Goal: Information Seeking & Learning: Learn about a topic

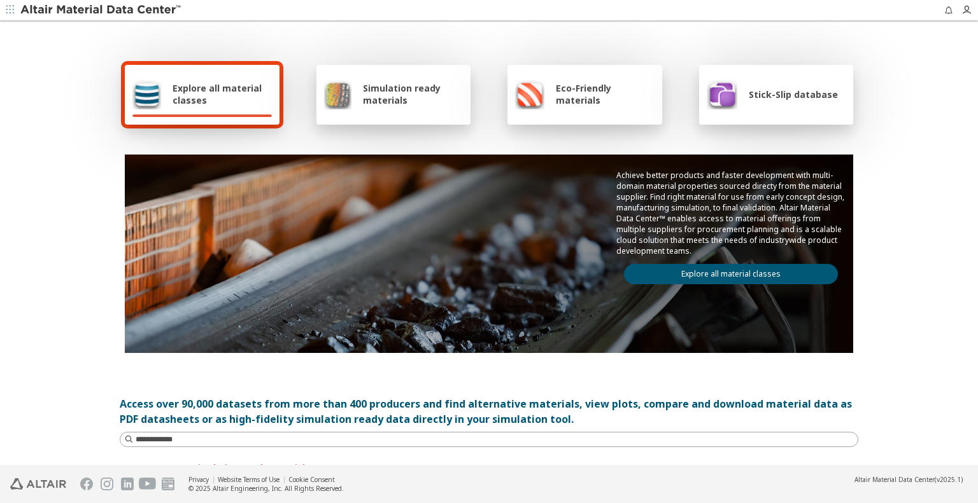
click at [409, 99] on span "Simulation ready materials" at bounding box center [413, 94] width 100 height 24
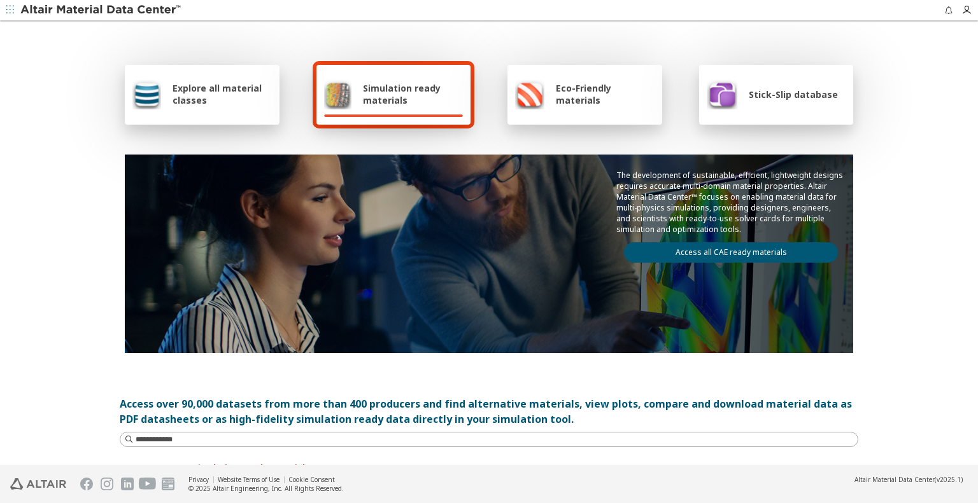
click at [722, 250] on link "Access all CAE ready materials" at bounding box center [731, 253] width 214 height 20
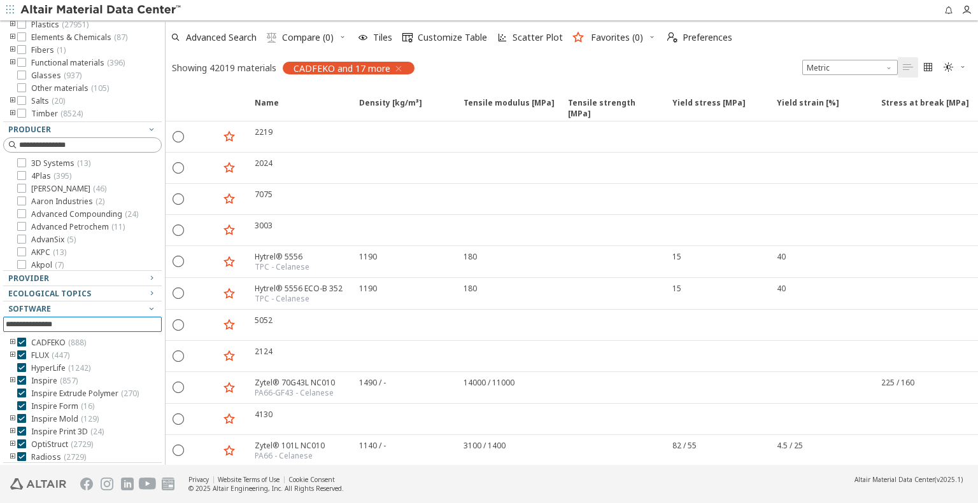
click at [58, 319] on input at bounding box center [84, 325] width 156 height 14
type input "********"
drag, startPoint x: 41, startPoint y: 318, endPoint x: 0, endPoint y: 318, distance: 40.7
click at [0, 318] on div "Clear All Filters Filters Flags New ( 1137 ) Updated ( 479 ) Material Type Meta…" at bounding box center [82, 242] width 165 height 445
click at [20, 341] on icon at bounding box center [21, 342] width 9 height 9
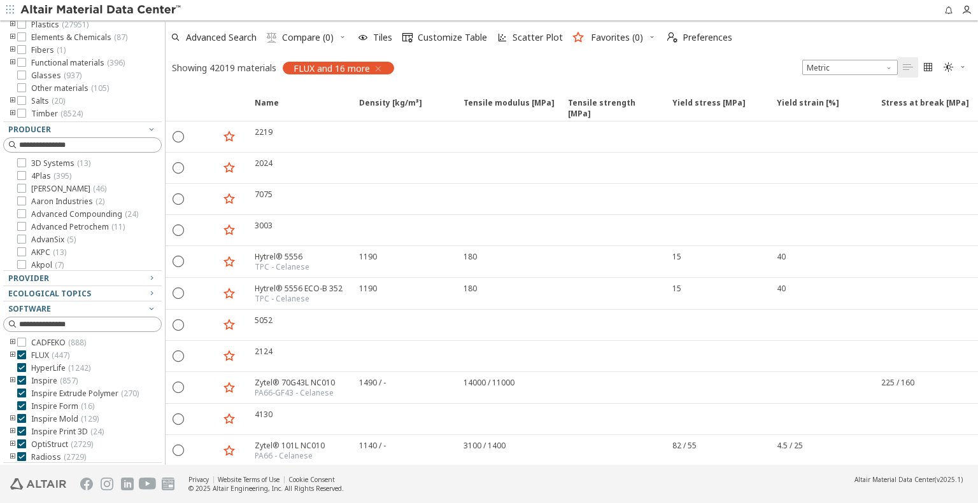
click at [379, 66] on icon "button" at bounding box center [378, 69] width 10 height 10
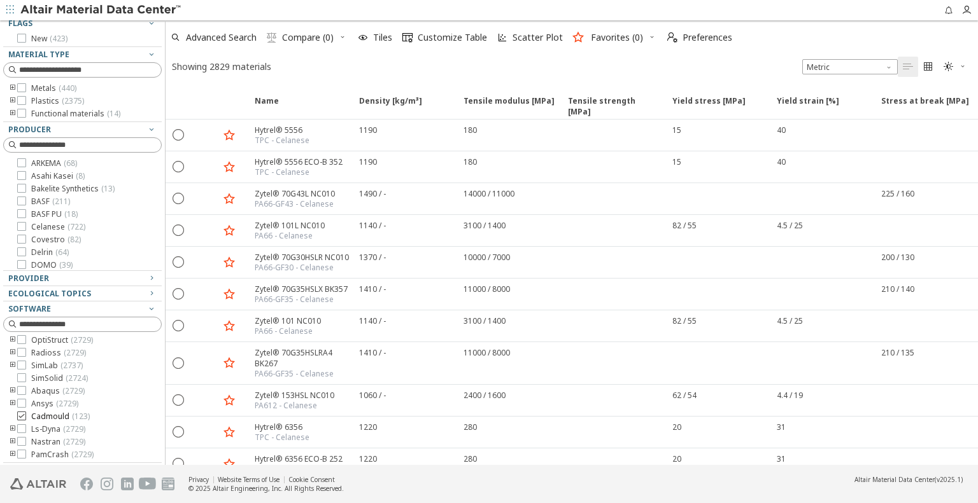
scroll to position [76, 0]
click at [25, 376] on icon at bounding box center [21, 378] width 9 height 9
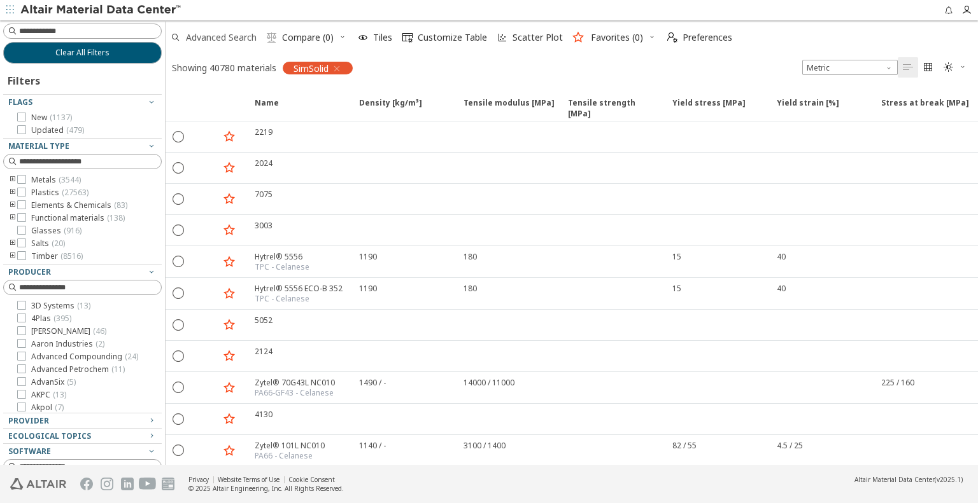
click at [199, 41] on span "Advanced Search" at bounding box center [221, 37] width 71 height 9
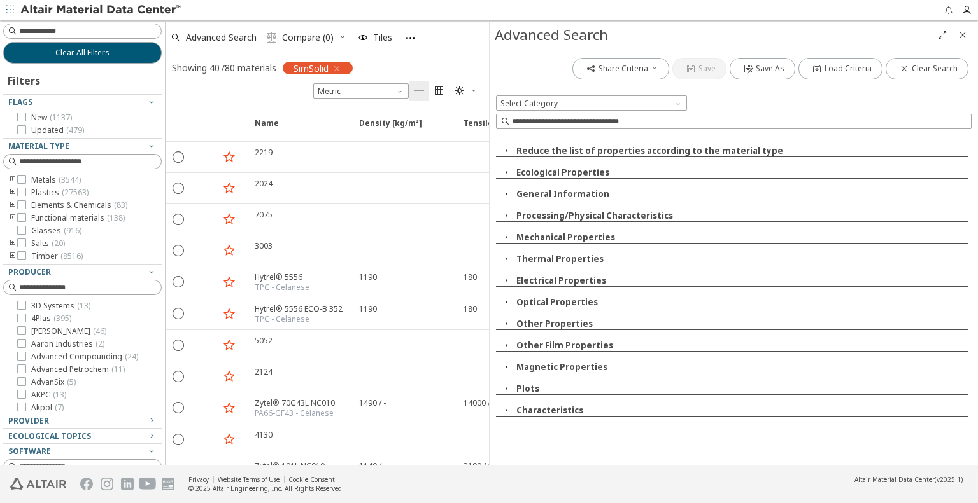
click at [507, 236] on icon "button" at bounding box center [506, 237] width 10 height 10
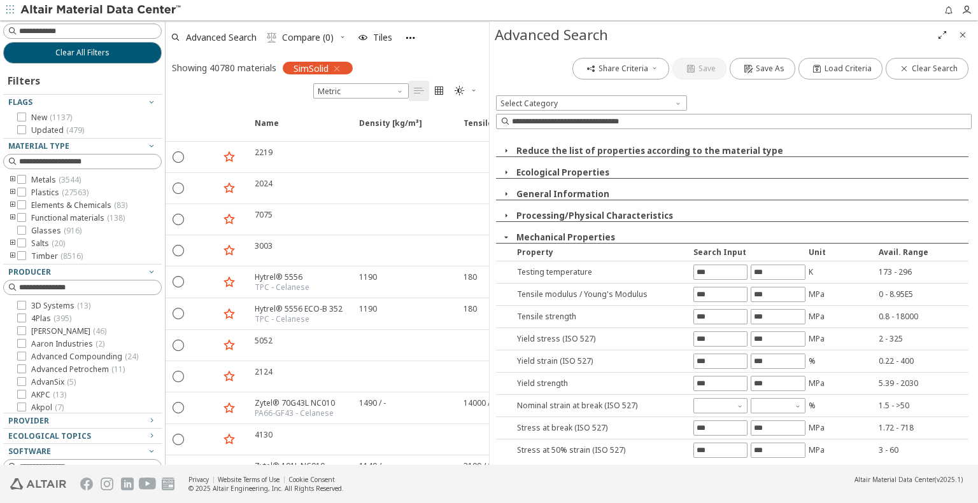
click at [507, 236] on icon "button" at bounding box center [506, 237] width 10 height 10
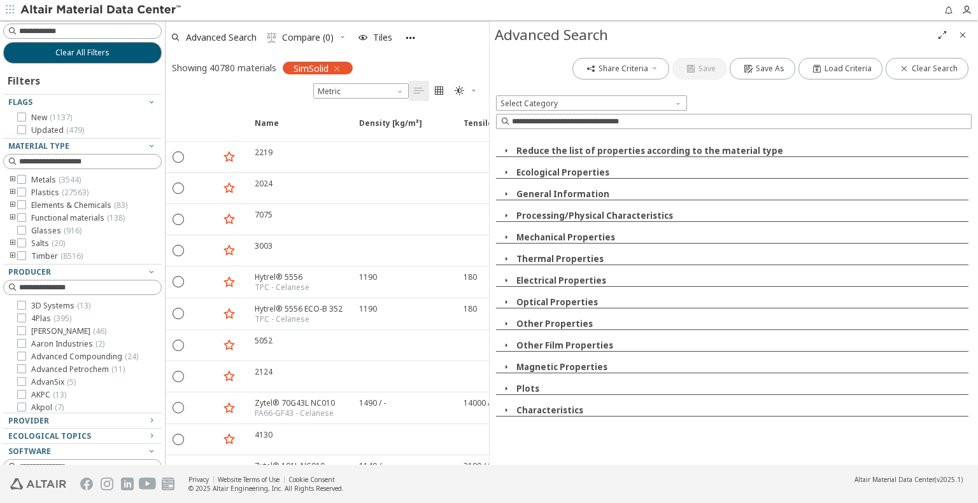
click at [506, 173] on icon "button" at bounding box center [506, 172] width 10 height 10
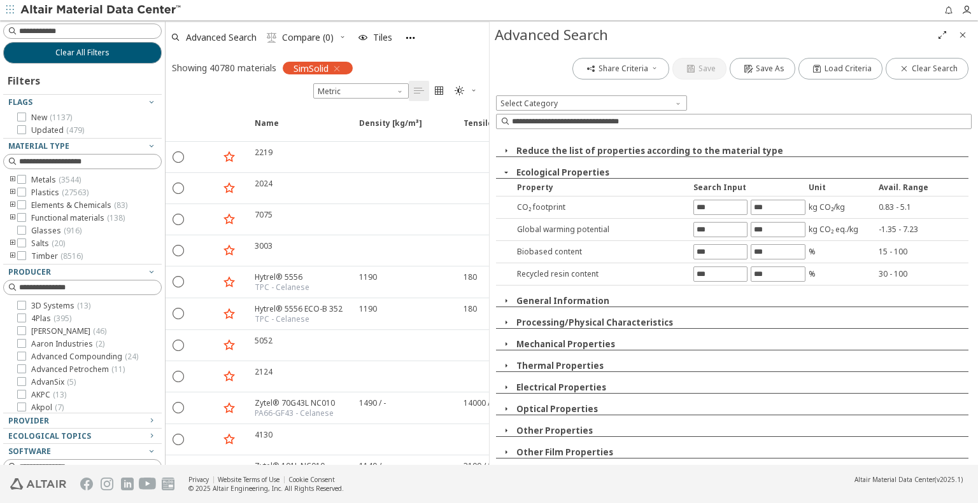
click at [506, 173] on icon "button" at bounding box center [506, 172] width 10 height 10
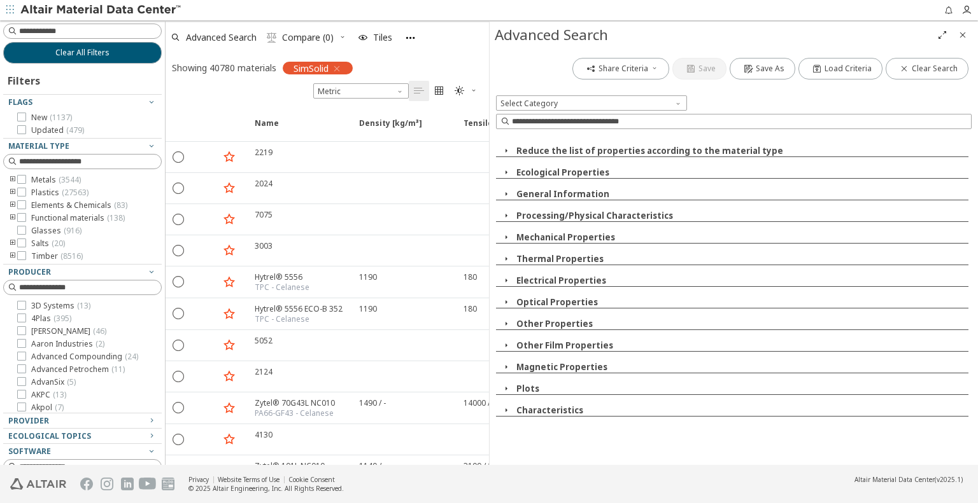
click at [505, 194] on icon "button" at bounding box center [506, 194] width 10 height 10
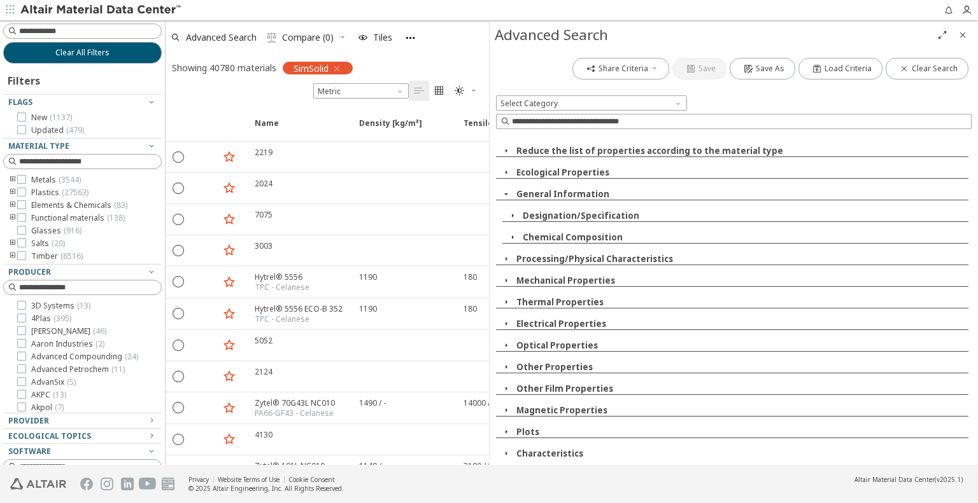
click at [505, 194] on icon "button" at bounding box center [506, 194] width 10 height 10
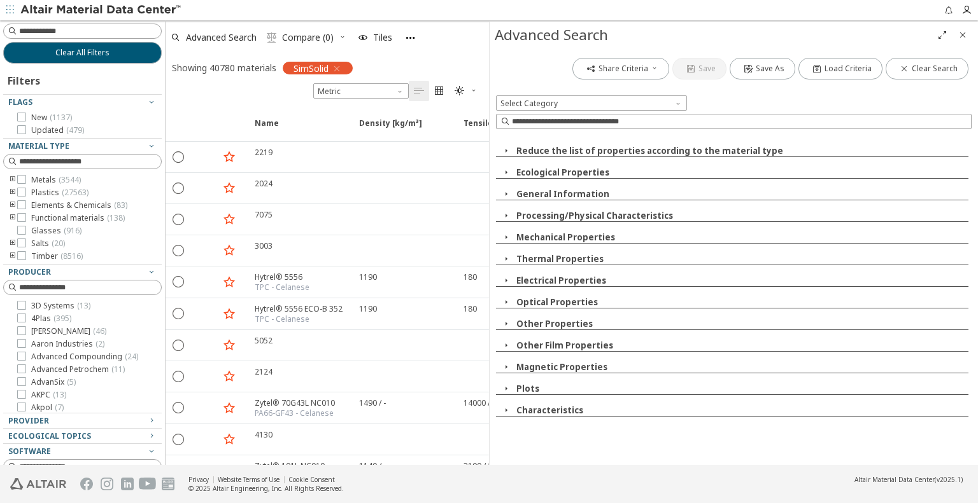
click at [505, 194] on icon "button" at bounding box center [506, 194] width 10 height 10
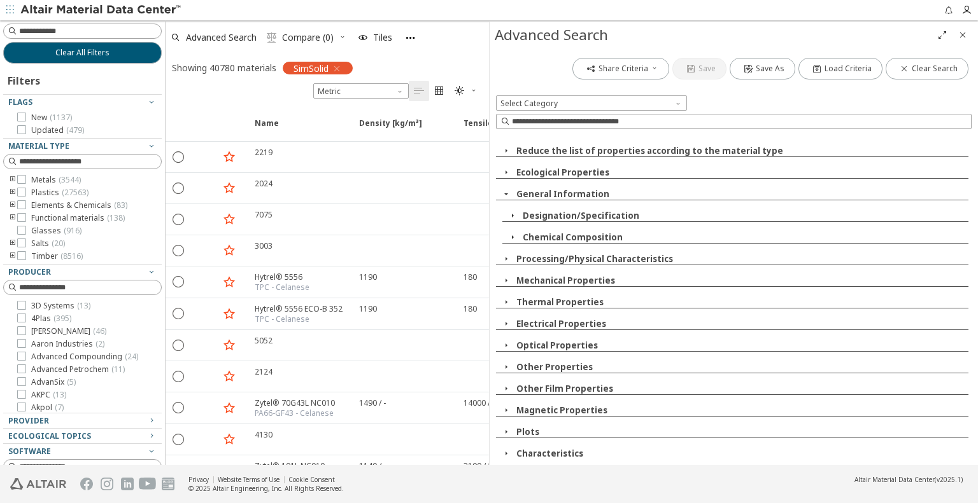
click at [509, 215] on icon "button" at bounding box center [512, 216] width 10 height 10
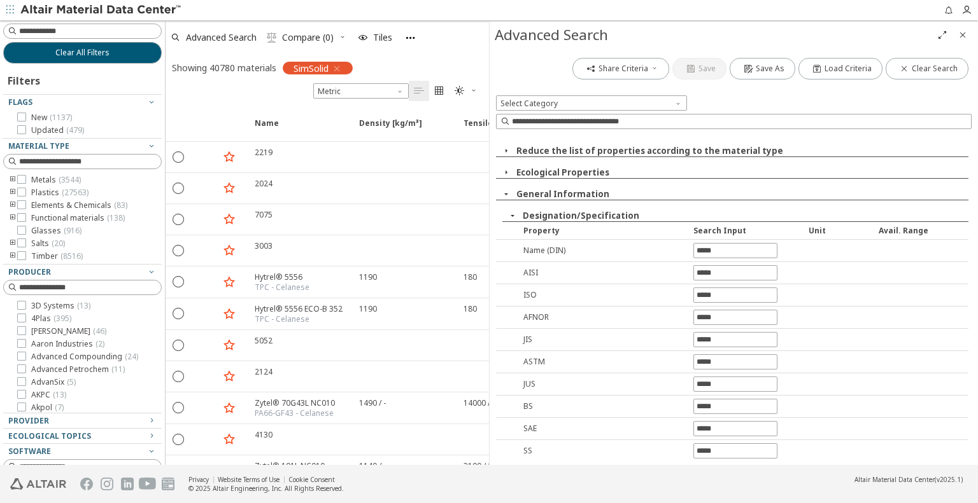
click at [509, 215] on icon "button" at bounding box center [512, 216] width 10 height 10
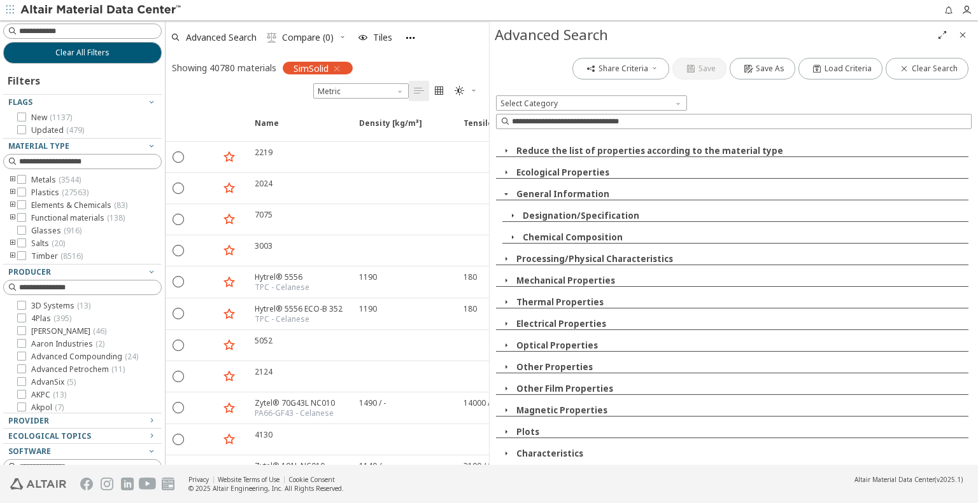
click at [507, 190] on icon "button" at bounding box center [506, 194] width 10 height 10
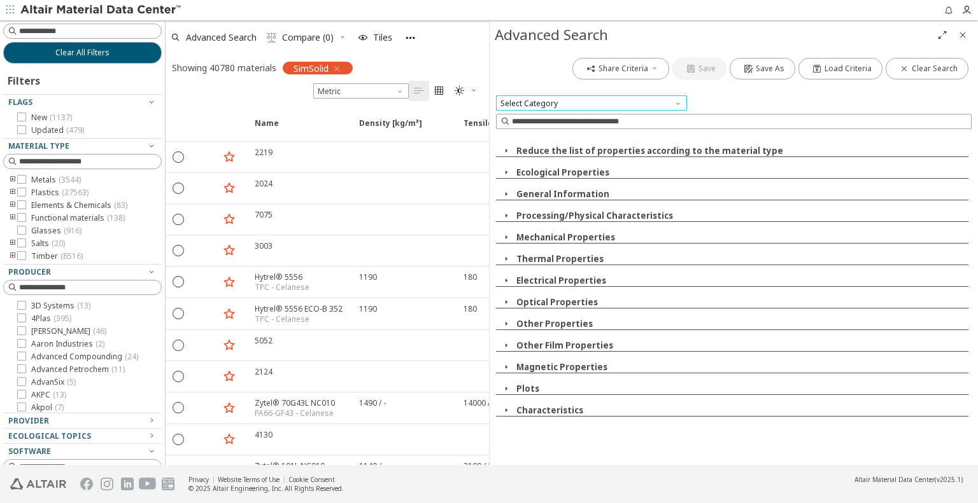
click at [554, 104] on span "Select Category" at bounding box center [591, 102] width 191 height 15
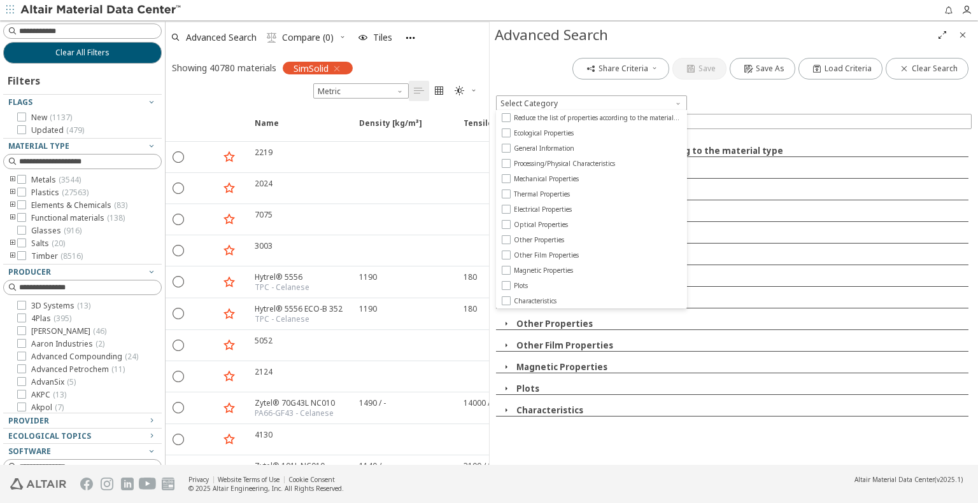
click at [752, 91] on div at bounding box center [733, 89] width 475 height 13
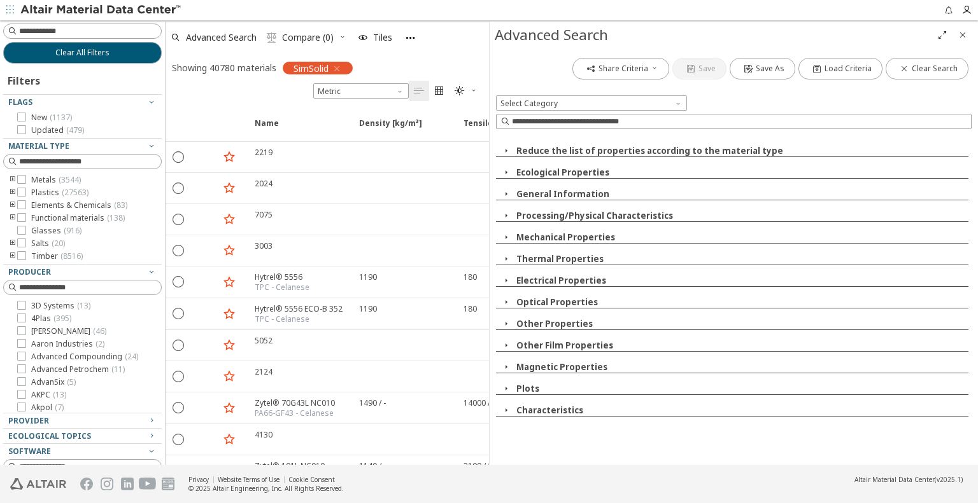
click at [968, 36] on span "Close" at bounding box center [962, 35] width 15 height 20
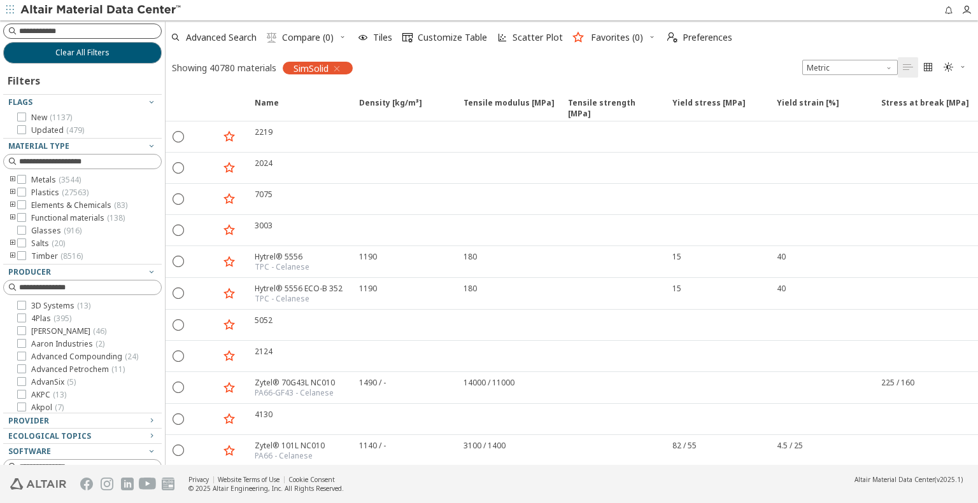
click at [62, 35] on input at bounding box center [90, 31] width 142 height 13
type input "***"
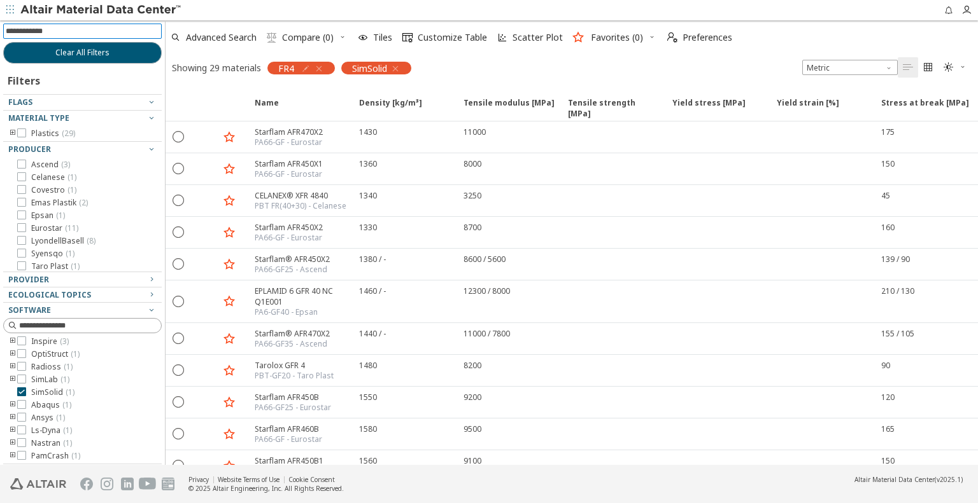
scroll to position [15, 0]
click at [69, 32] on input at bounding box center [84, 31] width 156 height 14
type input "***"
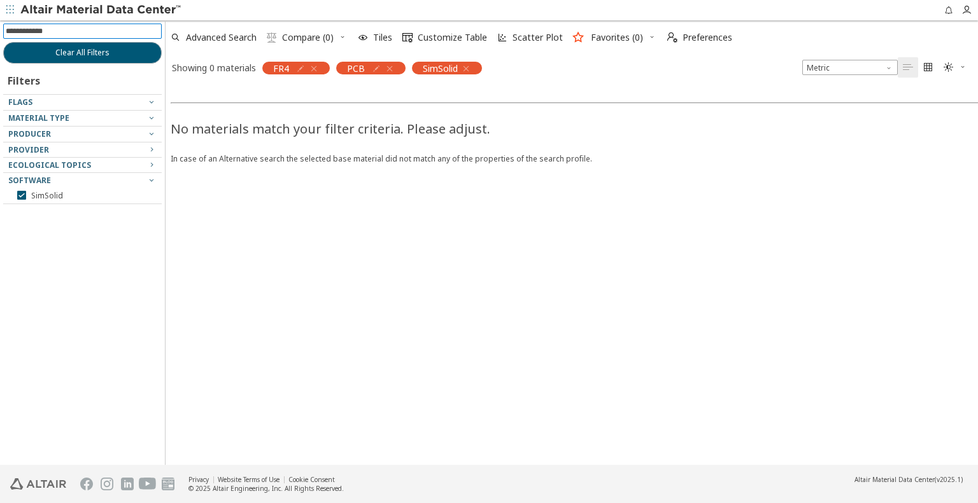
click at [77, 30] on input at bounding box center [84, 31] width 156 height 14
click at [314, 67] on icon "button" at bounding box center [314, 69] width 10 height 10
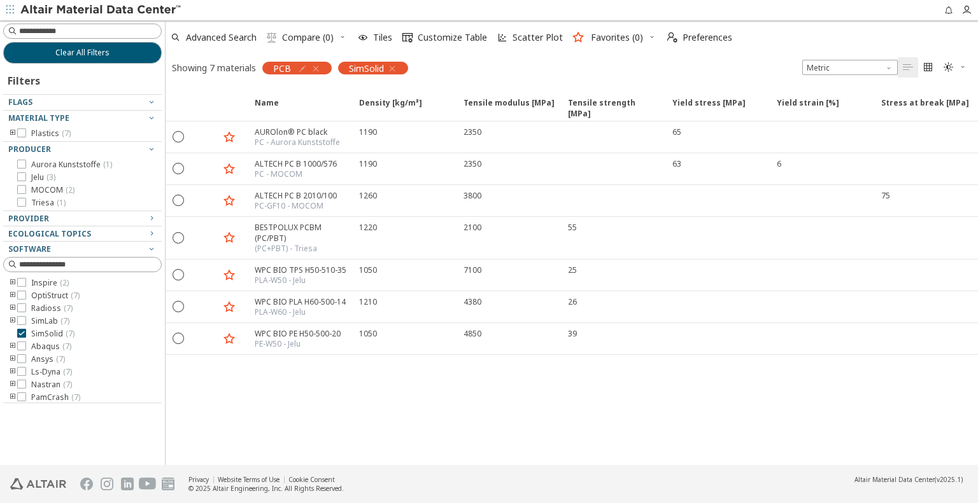
click at [317, 69] on icon "button" at bounding box center [316, 69] width 10 height 10
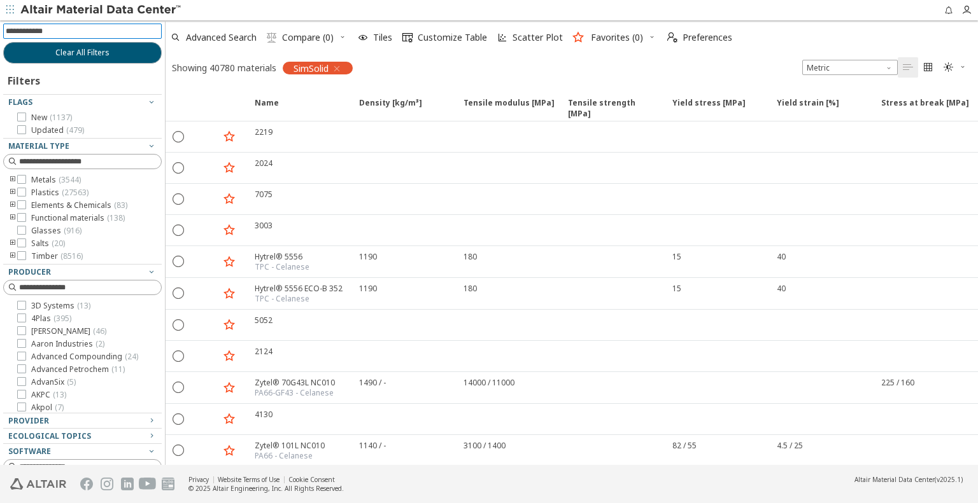
click at [74, 31] on input at bounding box center [84, 31] width 156 height 14
type input "*"
click at [34, 236] on div "Metals ( 3544 ) Plastics ( 27563 ) Elements & Chemicals ( 83 ) Functional mater…" at bounding box center [82, 218] width 158 height 87
click at [36, 234] on span "Glasses ( 916 )" at bounding box center [56, 231] width 50 height 10
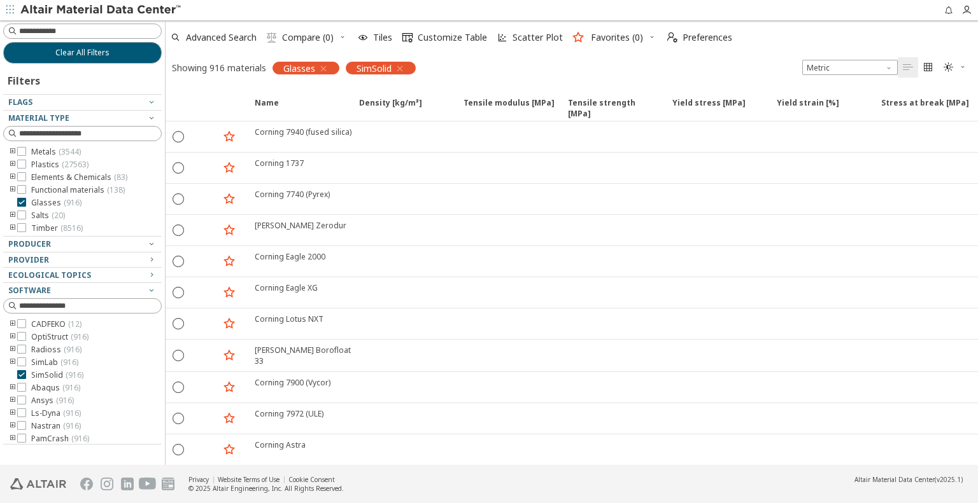
click at [327, 68] on icon "button" at bounding box center [323, 69] width 10 height 10
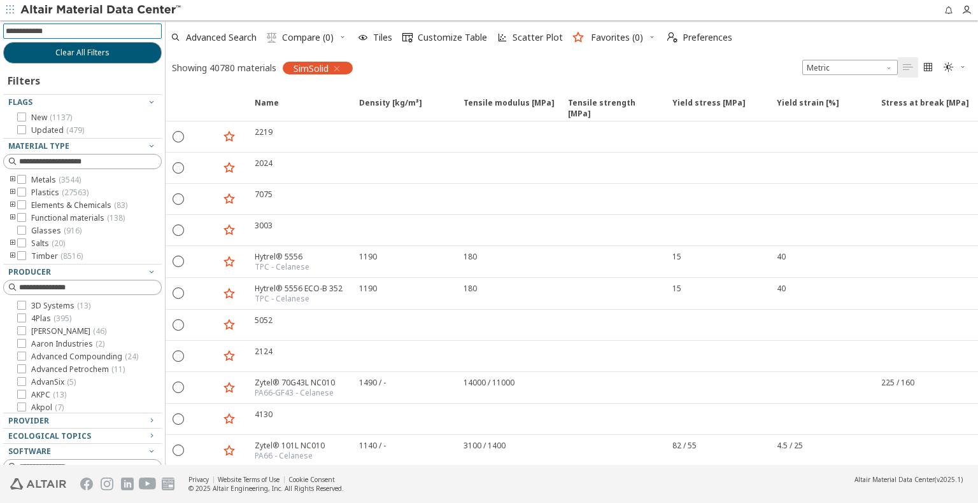
click at [66, 29] on input at bounding box center [84, 31] width 156 height 14
type input "*********"
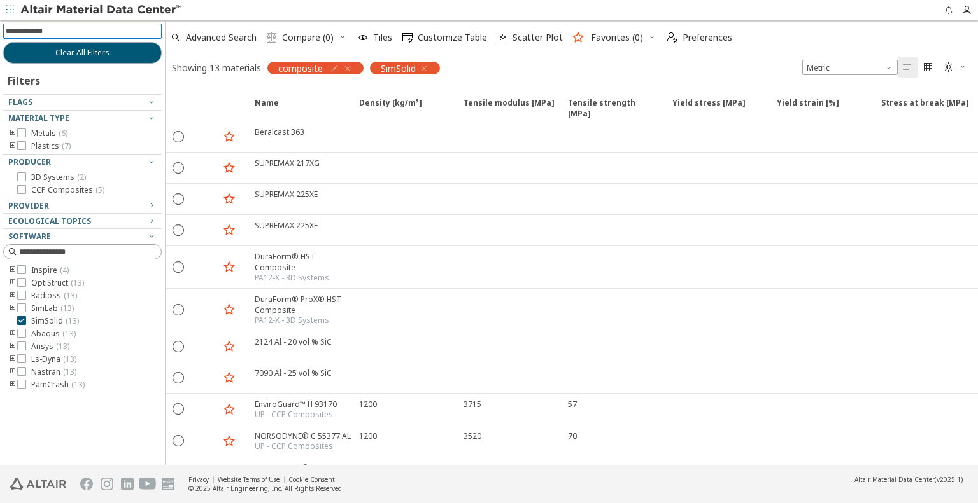
click at [348, 68] on icon "button" at bounding box center [347, 69] width 10 height 10
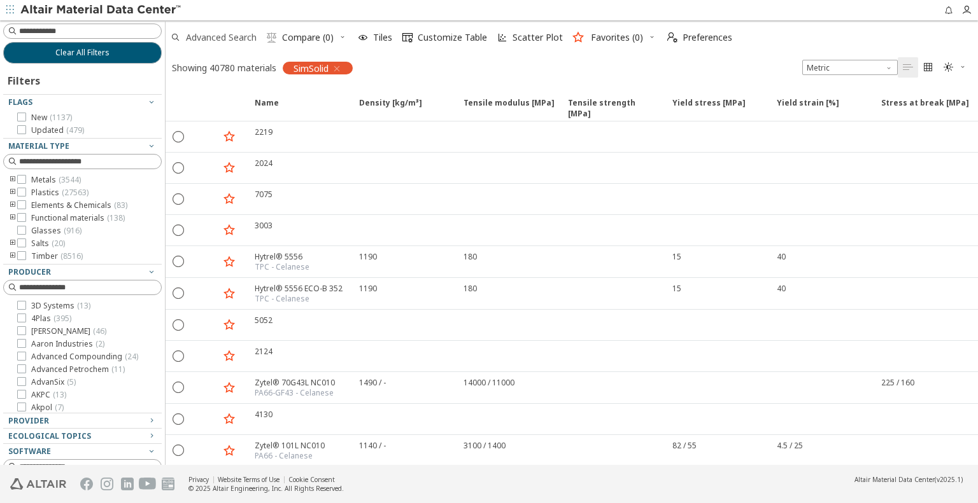
click at [227, 44] on span "Advanced Search" at bounding box center [213, 38] width 91 height 28
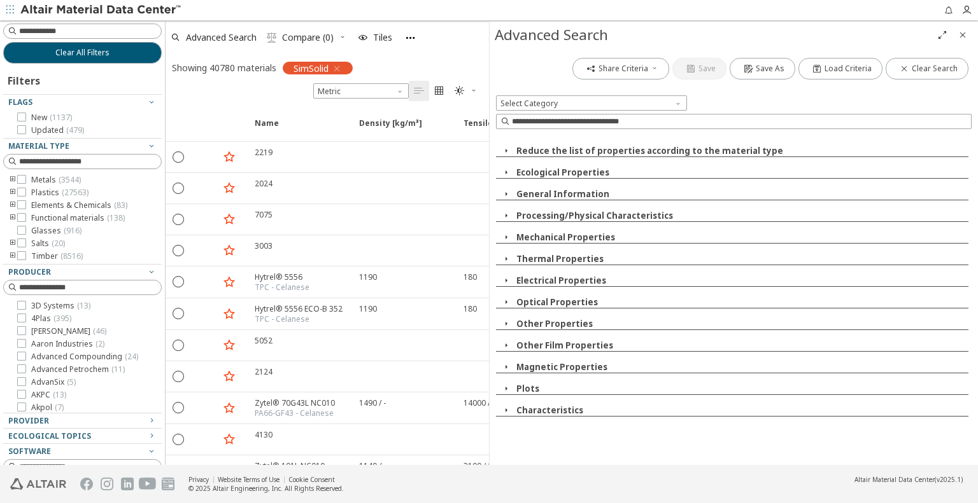
click at [503, 235] on icon "button" at bounding box center [506, 237] width 10 height 10
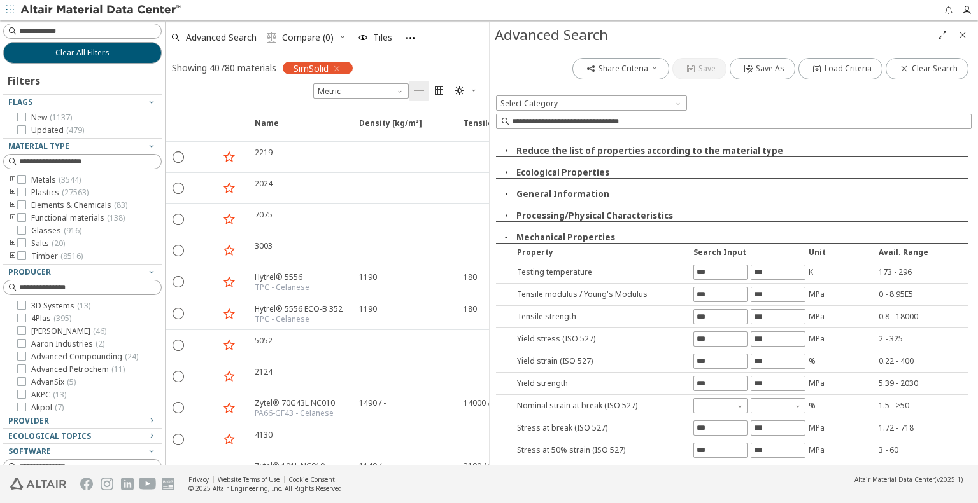
click at [504, 235] on icon "button" at bounding box center [506, 237] width 10 height 10
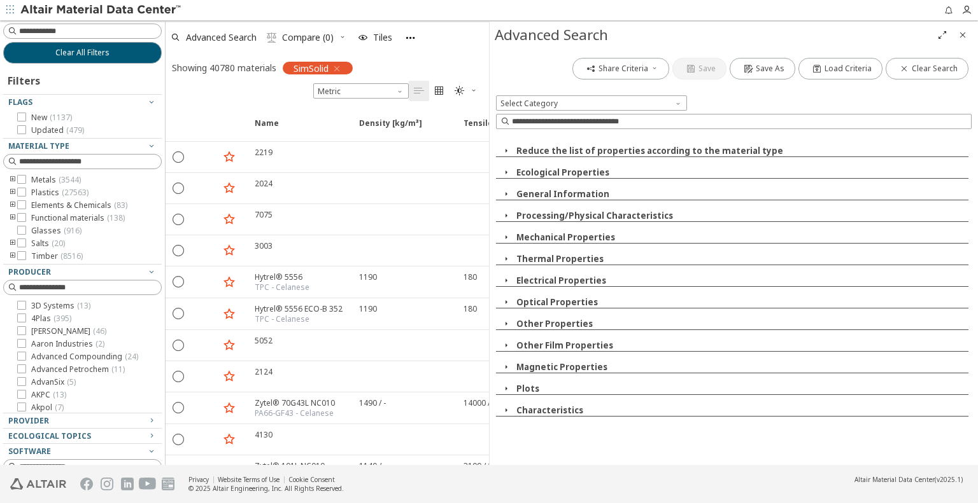
click at [504, 325] on icon "button" at bounding box center [506, 324] width 10 height 10
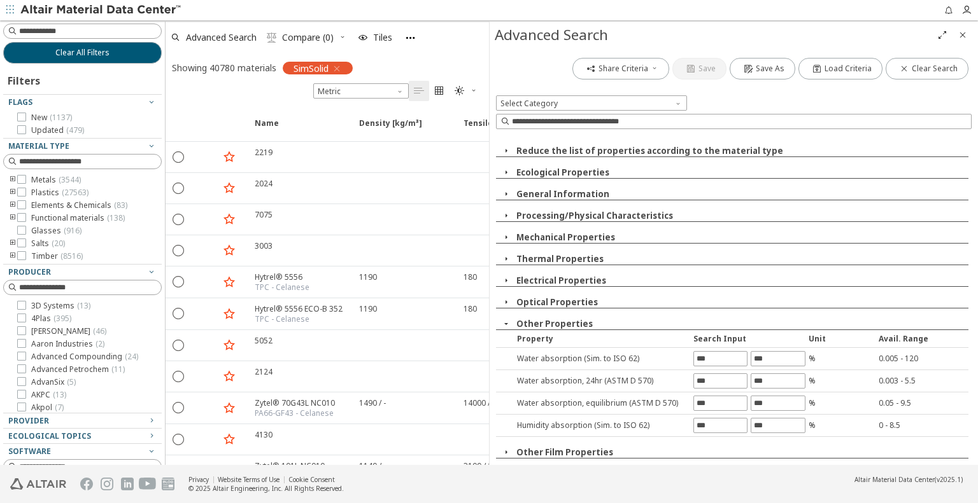
click at [504, 325] on icon "button" at bounding box center [506, 324] width 10 height 10
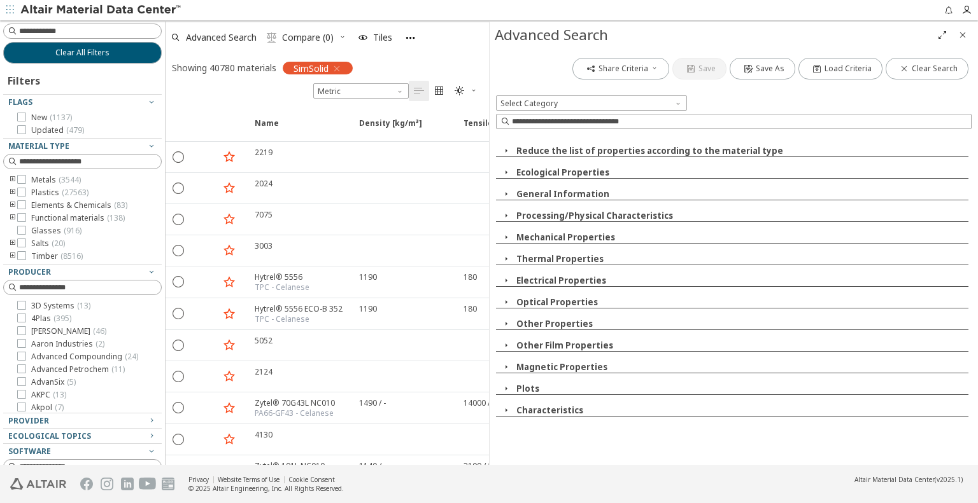
click at [503, 417] on div "Characteristics" at bounding box center [732, 411] width 472 height 12
click at [504, 415] on icon "button" at bounding box center [506, 410] width 10 height 10
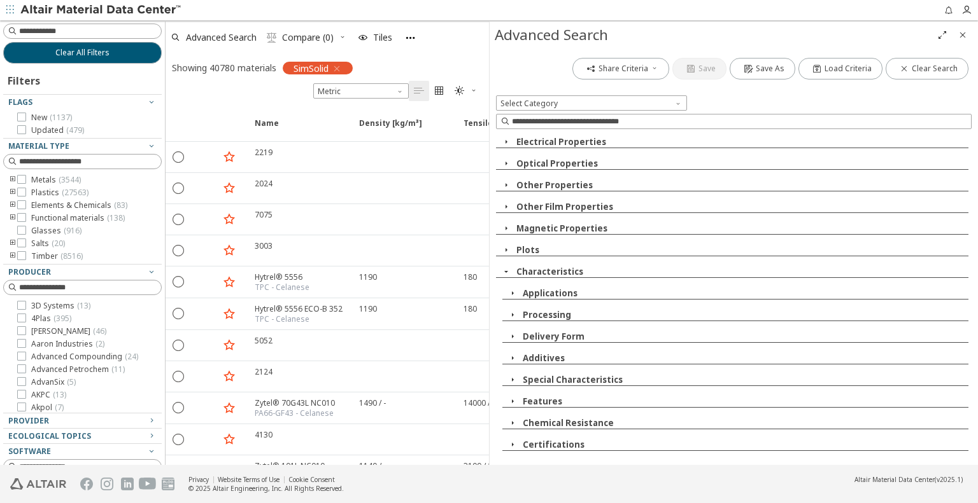
scroll to position [155, 0]
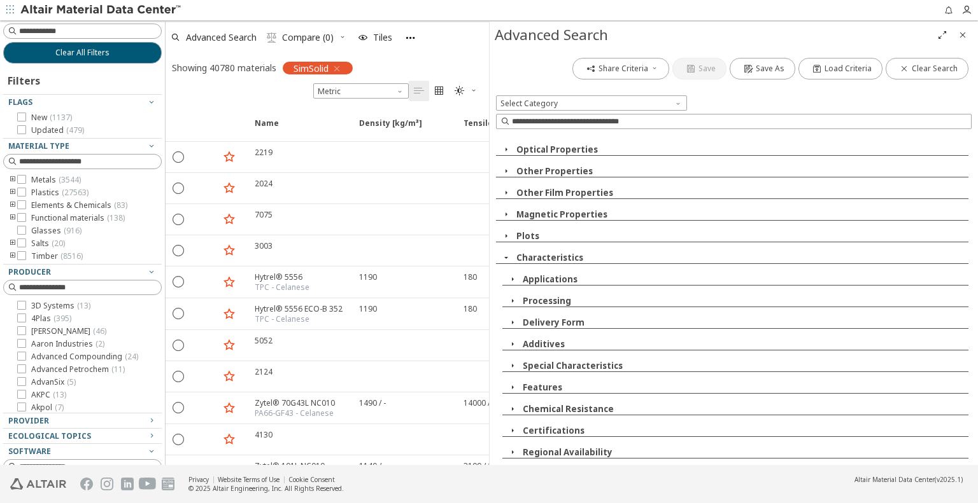
click at [516, 365] on icon "button" at bounding box center [512, 366] width 10 height 10
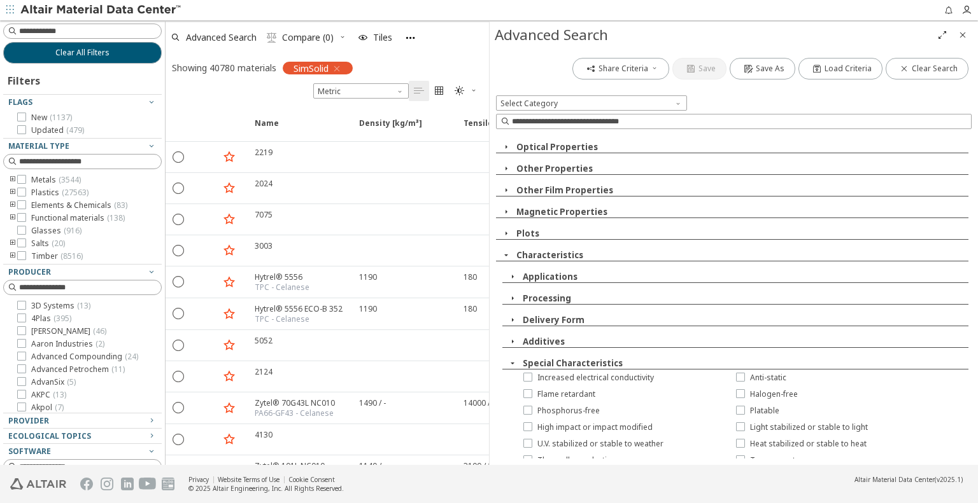
click at [516, 365] on icon "button" at bounding box center [512, 363] width 10 height 10
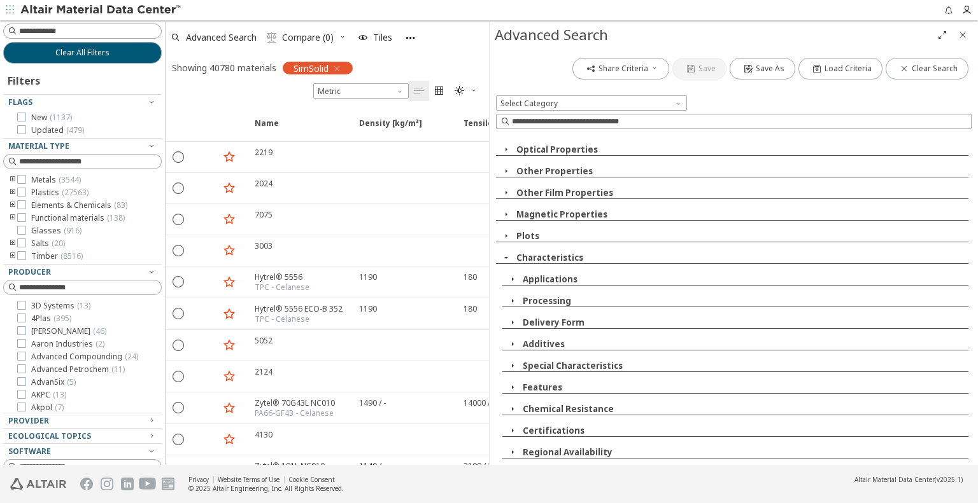
click at [512, 277] on icon "button" at bounding box center [512, 279] width 10 height 10
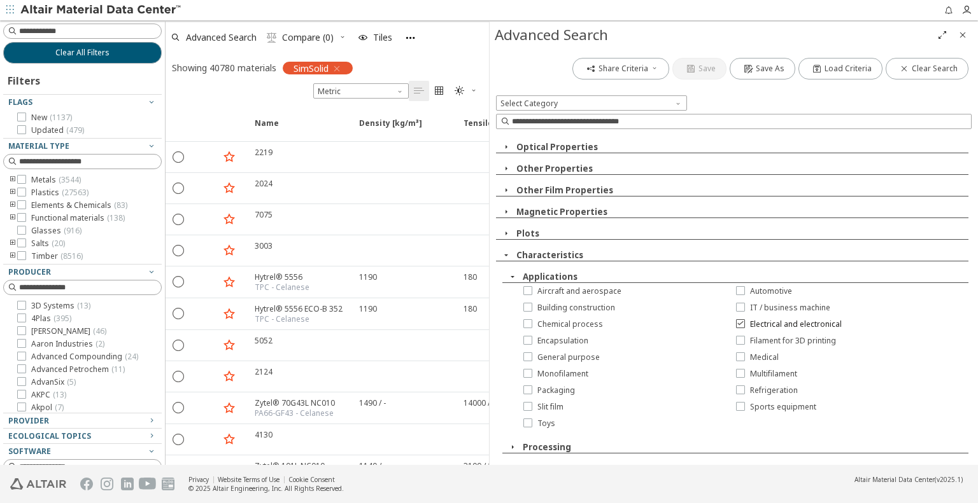
click at [739, 326] on icon at bounding box center [740, 323] width 9 height 9
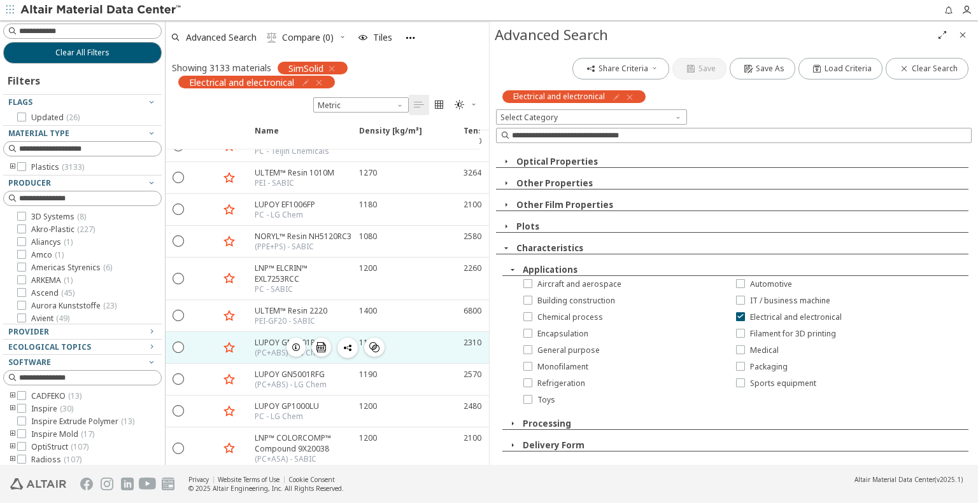
scroll to position [509, 0]
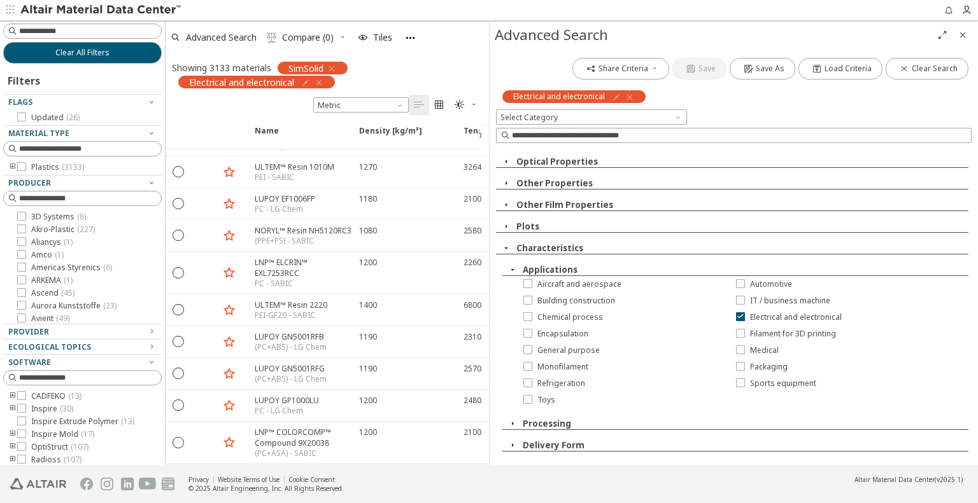
click at [505, 250] on icon "button" at bounding box center [506, 248] width 10 height 10
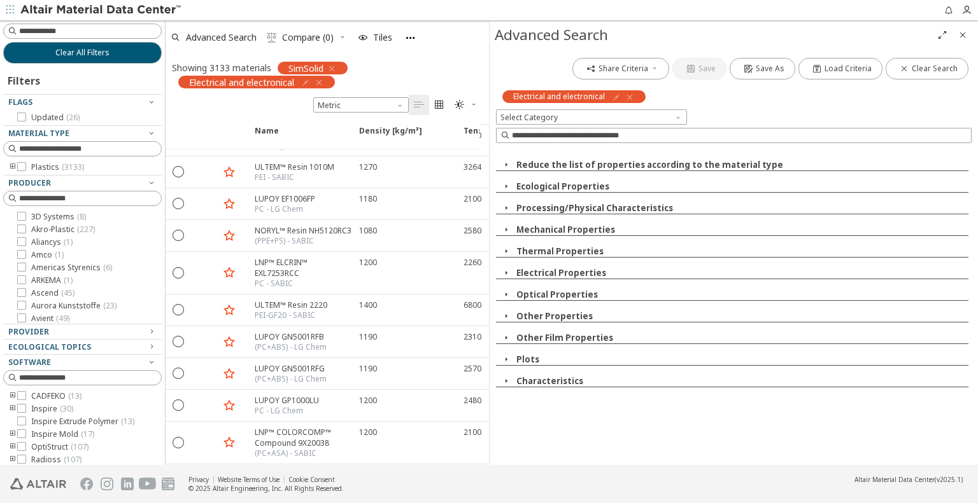
scroll to position [0, 0]
click at [507, 381] on icon "button" at bounding box center [506, 381] width 10 height 10
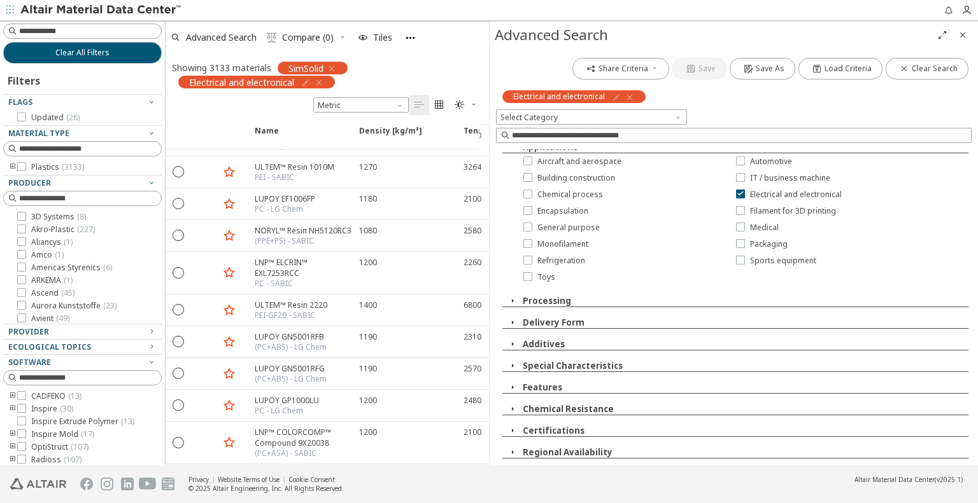
scroll to position [258, 0]
click at [515, 365] on icon "button" at bounding box center [512, 366] width 10 height 10
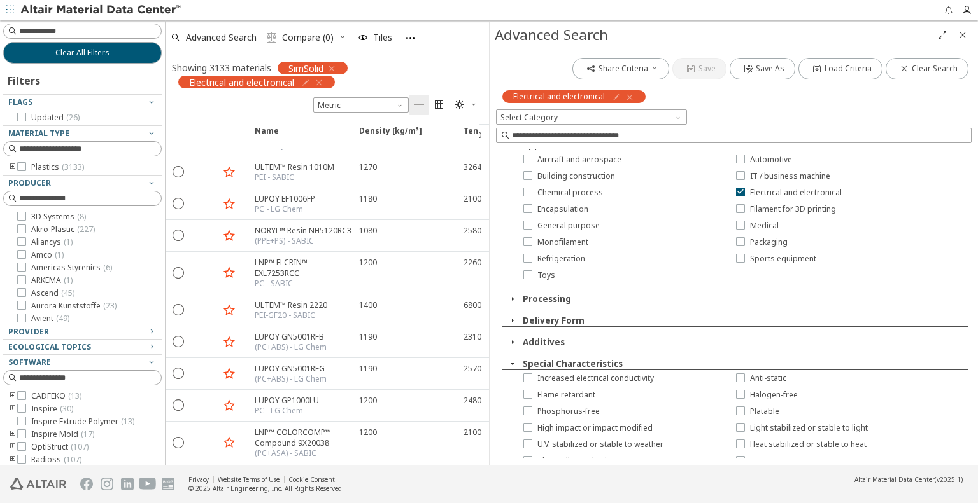
click at [514, 364] on icon "button" at bounding box center [512, 364] width 10 height 10
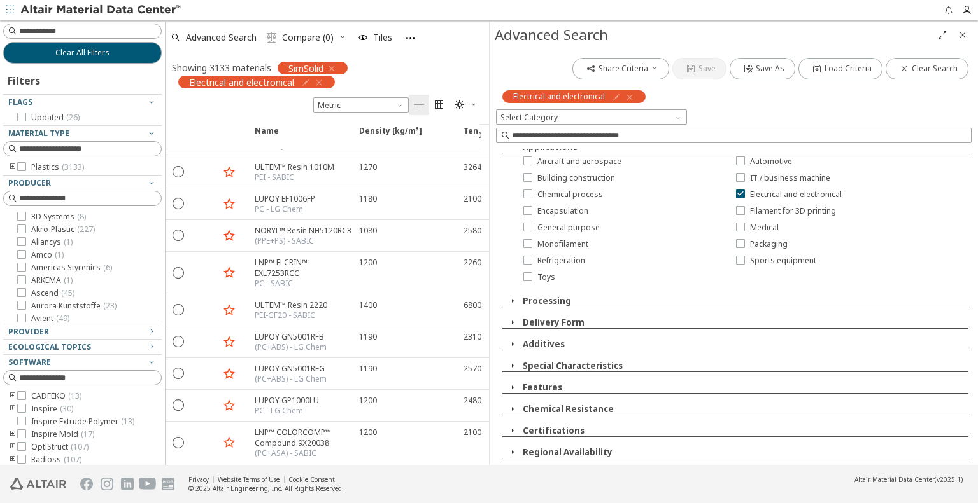
click at [514, 386] on icon "button" at bounding box center [512, 388] width 10 height 10
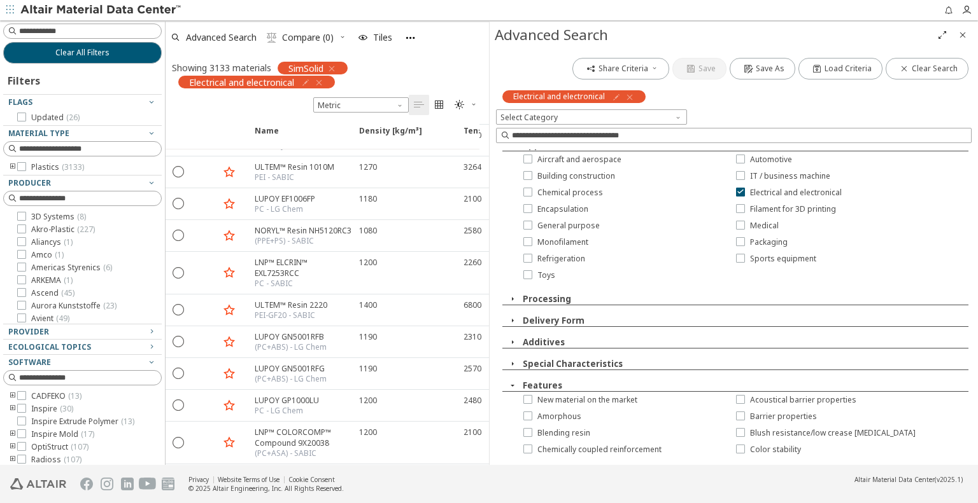
click at [513, 384] on icon "button" at bounding box center [512, 386] width 10 height 10
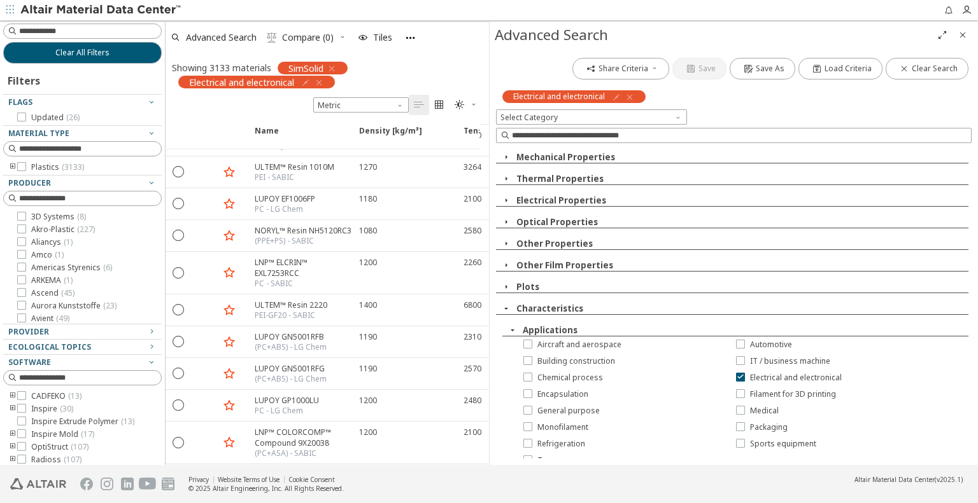
scroll to position [67, 0]
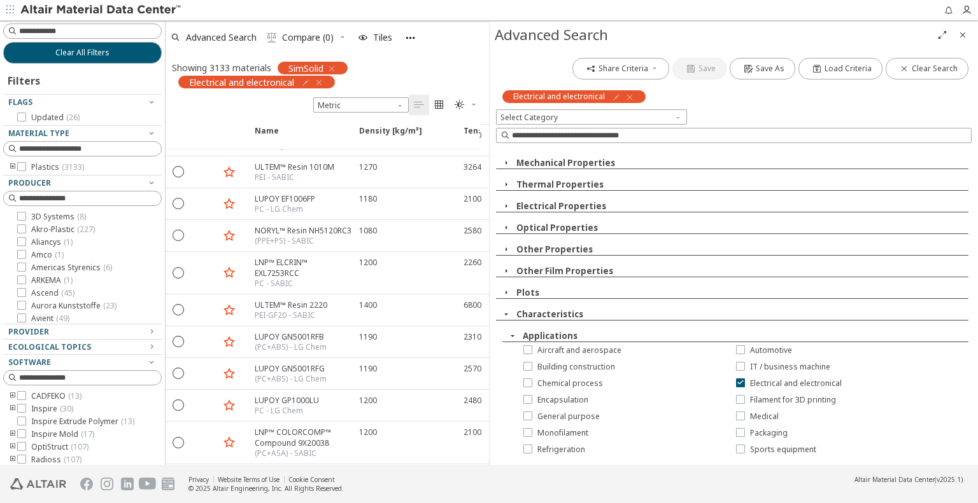
click at [516, 339] on icon "button" at bounding box center [512, 336] width 10 height 10
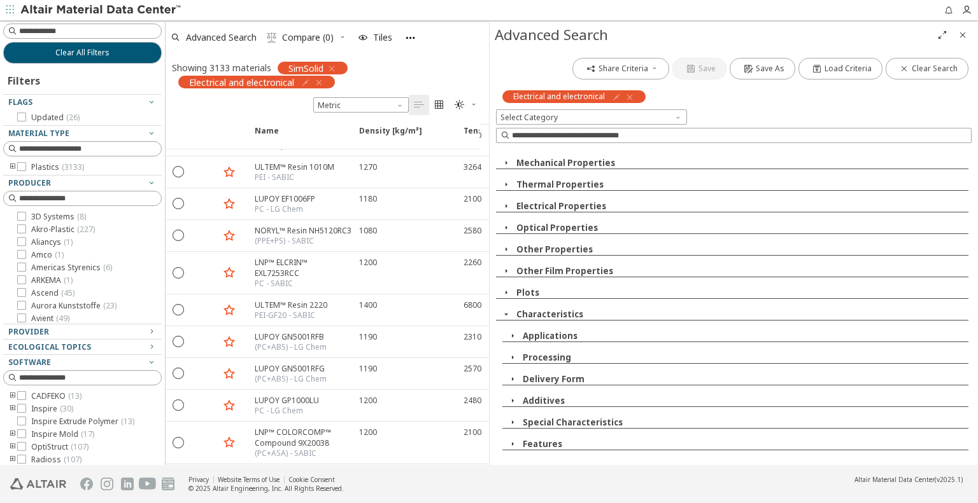
click at [509, 315] on icon "button" at bounding box center [506, 314] width 10 height 10
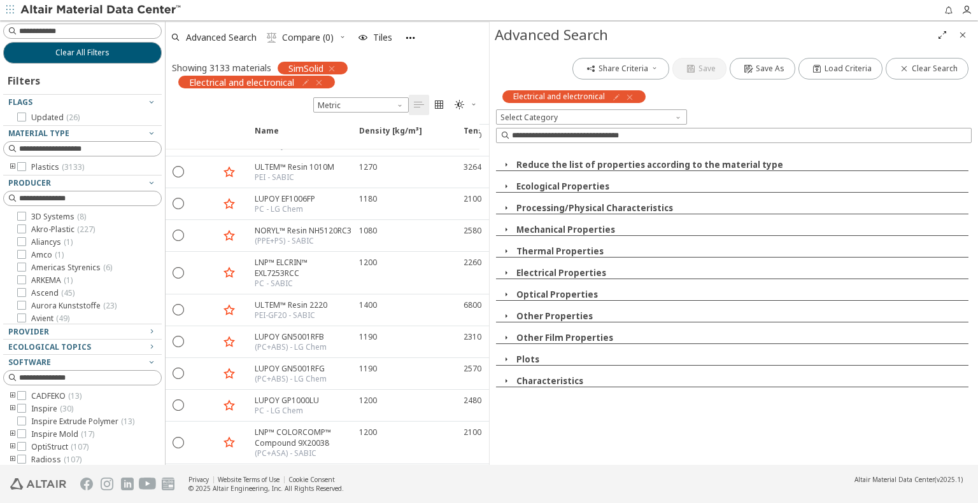
scroll to position [0, 0]
click at [507, 358] on icon "button" at bounding box center [506, 360] width 10 height 10
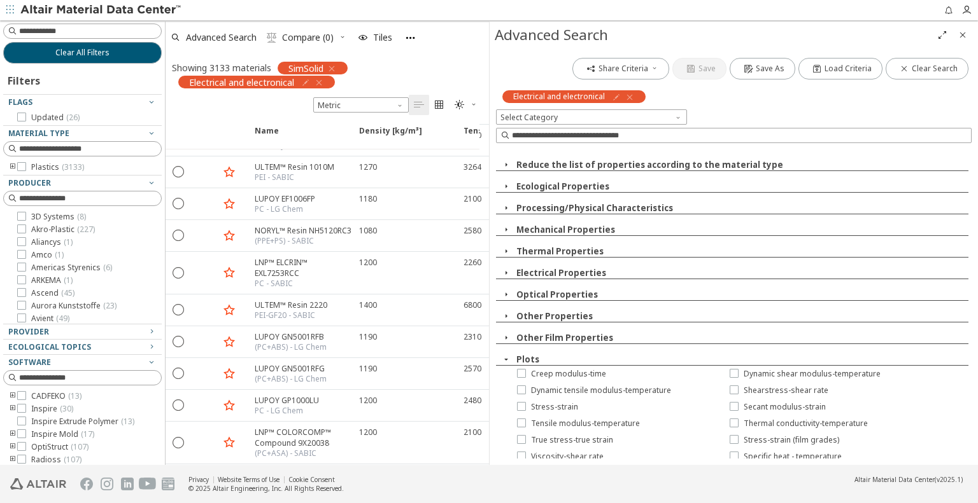
click at [507, 358] on icon "button" at bounding box center [506, 360] width 10 height 10
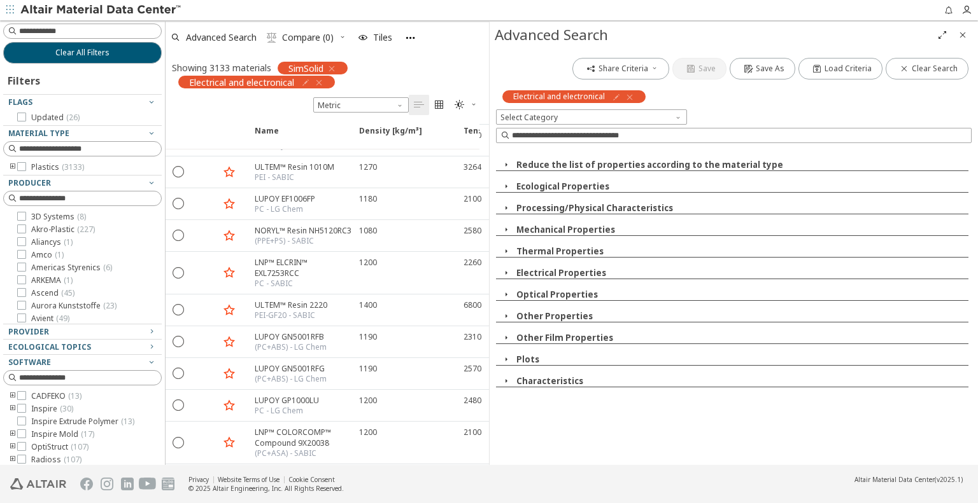
click at [509, 338] on icon "button" at bounding box center [506, 338] width 10 height 10
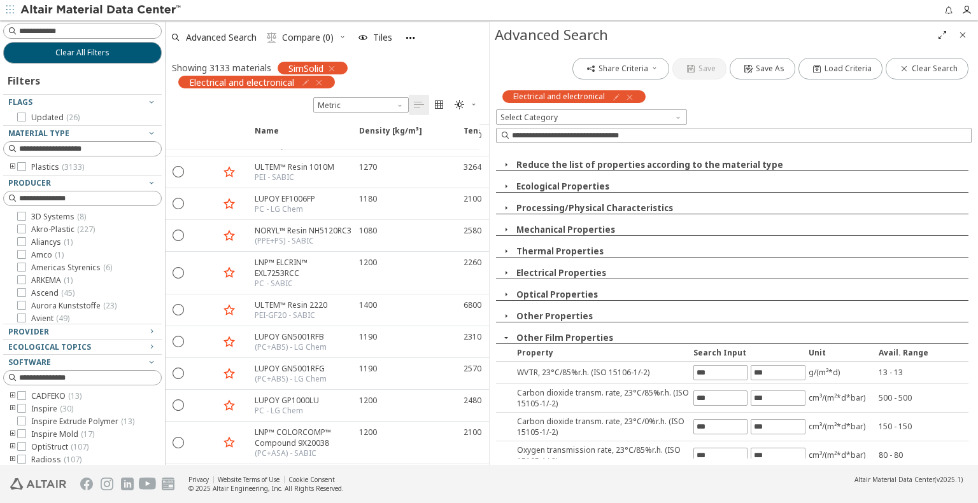
click at [508, 338] on icon "button" at bounding box center [506, 338] width 10 height 10
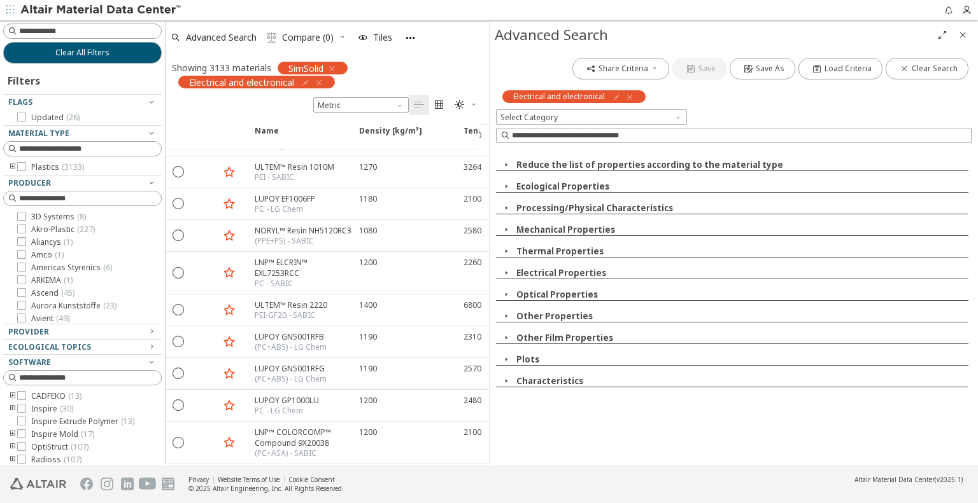
click at [505, 318] on icon "button" at bounding box center [506, 316] width 10 height 10
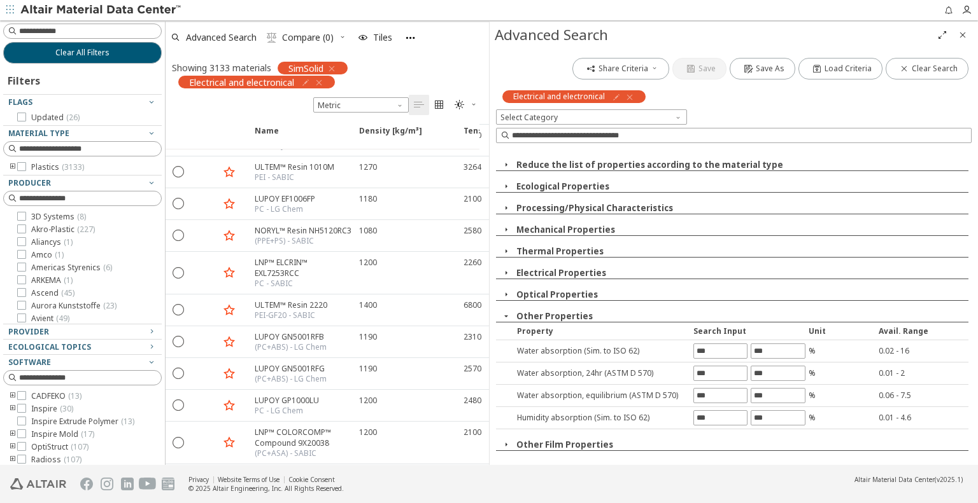
click at [506, 318] on icon "button" at bounding box center [506, 316] width 10 height 10
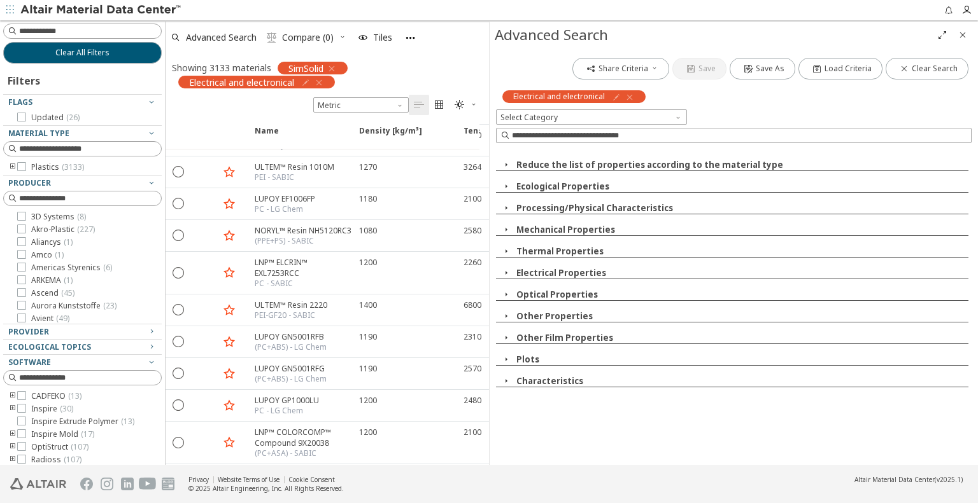
click at [499, 295] on span "button" at bounding box center [505, 294] width 15 height 11
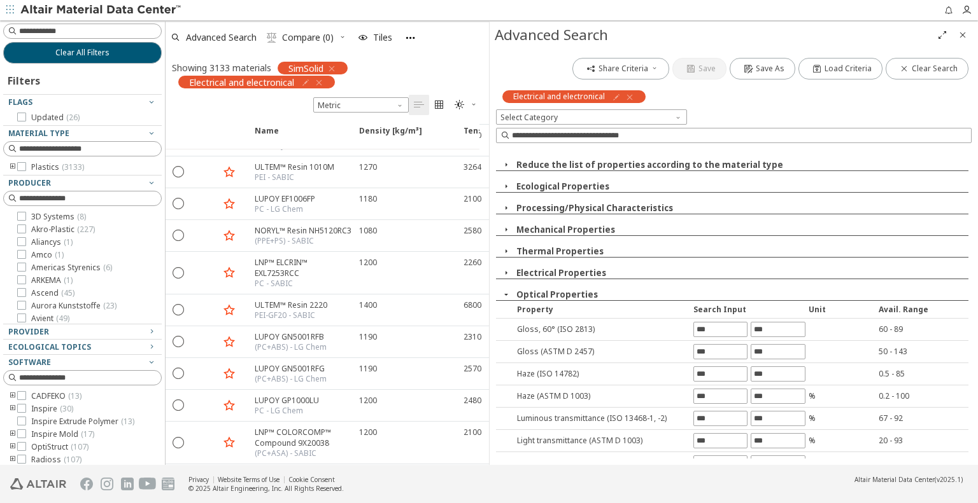
click at [501, 295] on icon "button" at bounding box center [506, 295] width 10 height 10
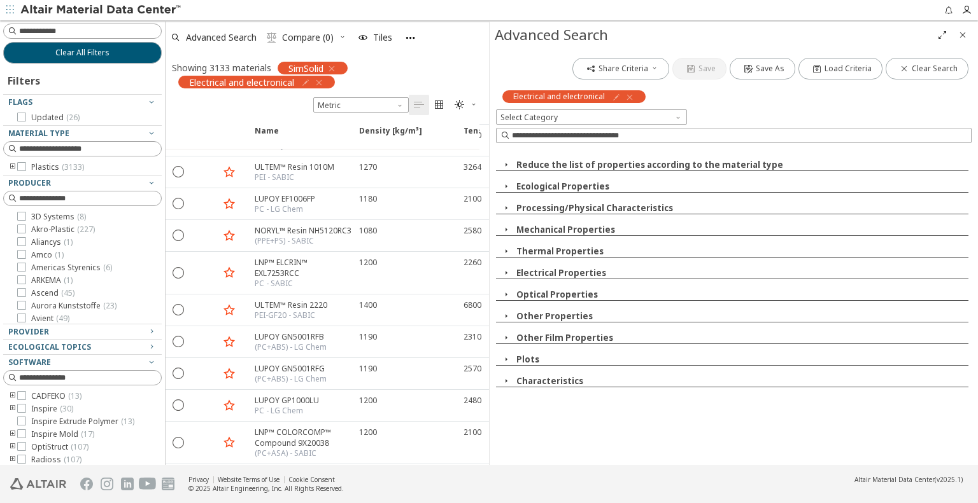
click at [502, 257] on span "button" at bounding box center [505, 251] width 15 height 11
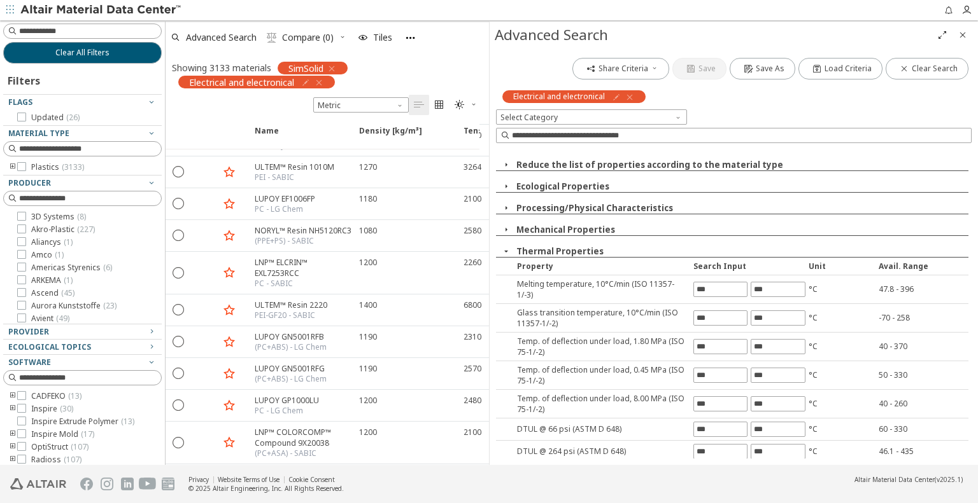
click at [502, 255] on icon "button" at bounding box center [506, 251] width 10 height 10
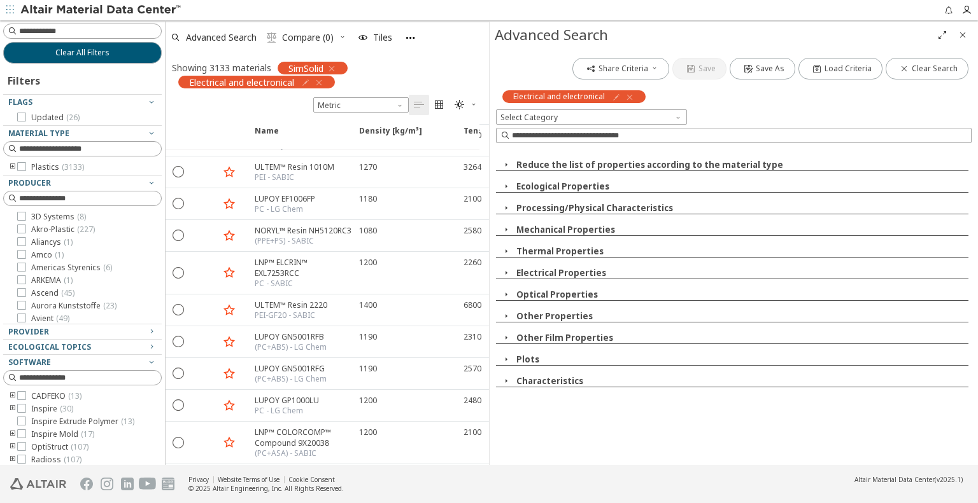
click at [507, 225] on icon "button" at bounding box center [506, 230] width 10 height 10
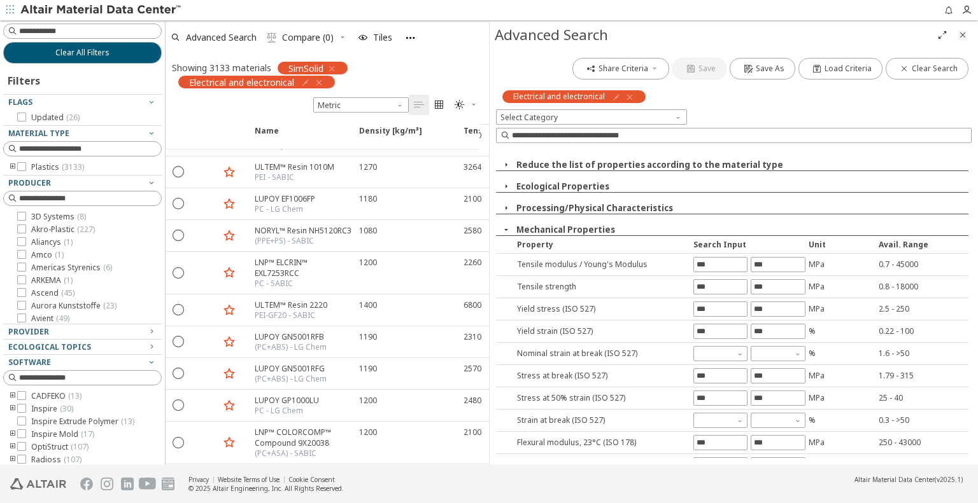
click at [509, 226] on icon "button" at bounding box center [506, 230] width 10 height 10
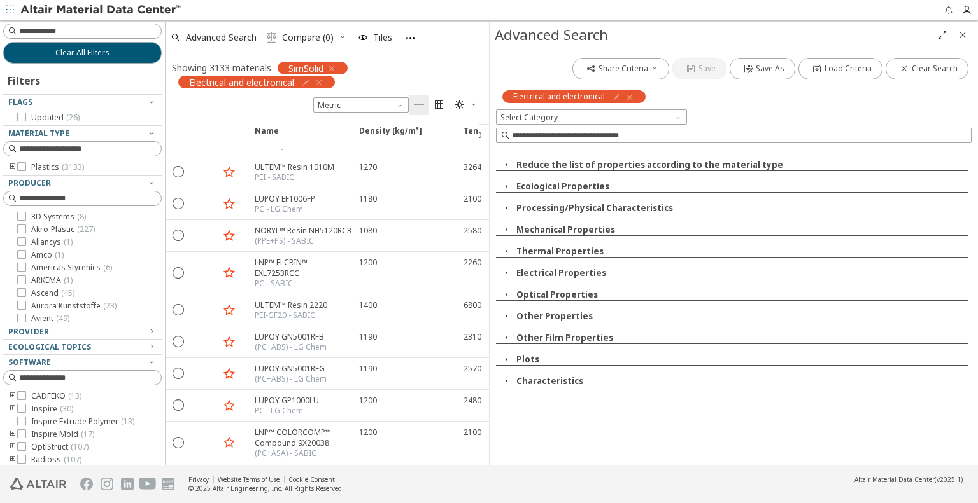
click at [509, 206] on icon "button" at bounding box center [506, 208] width 10 height 10
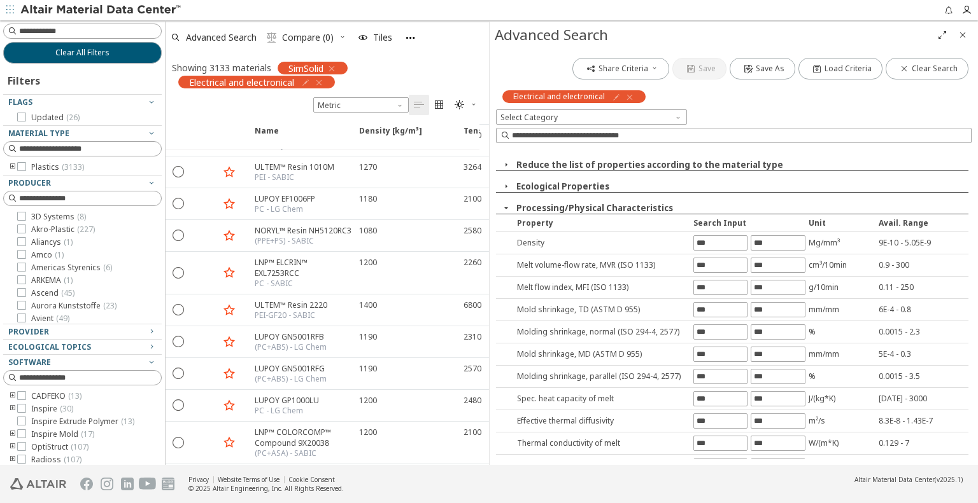
click at [509, 206] on icon "button" at bounding box center [506, 208] width 10 height 10
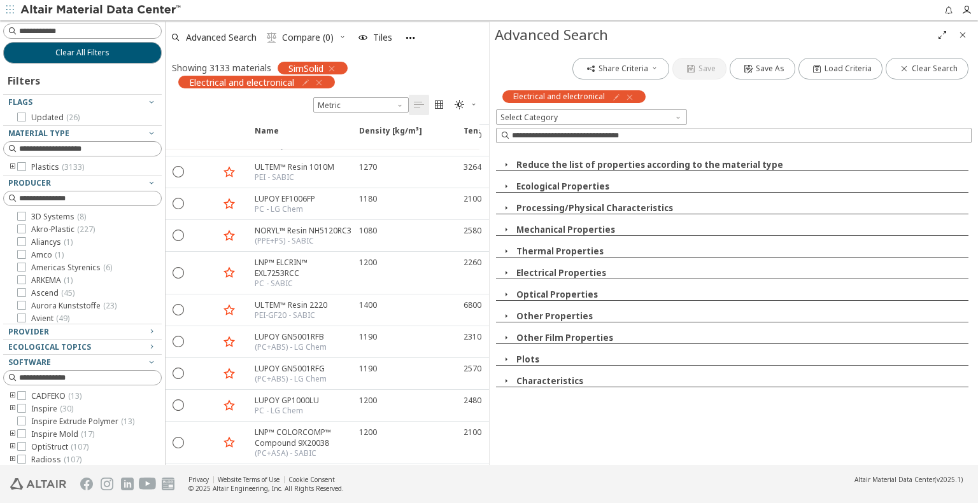
click at [502, 192] on div "Ecological Properties" at bounding box center [732, 187] width 472 height 12
click at [506, 188] on icon "button" at bounding box center [506, 186] width 10 height 10
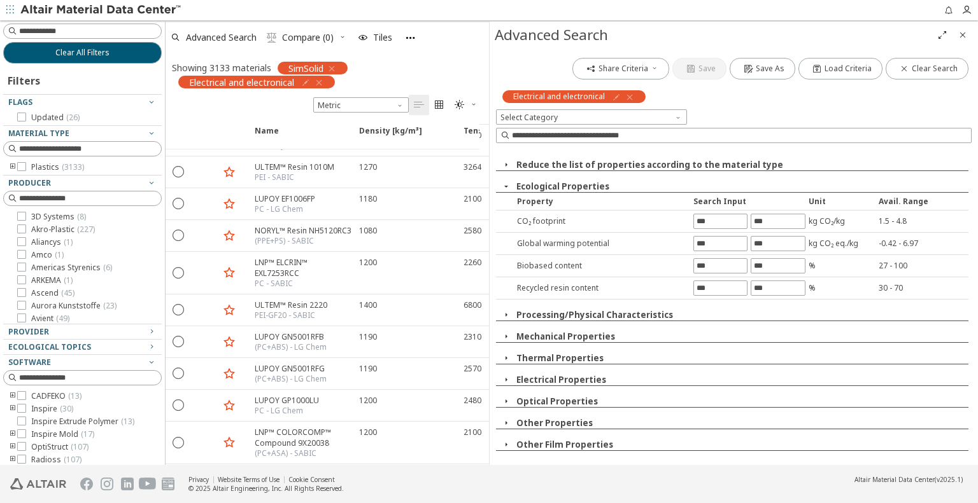
click at [506, 188] on icon "button" at bounding box center [506, 186] width 10 height 10
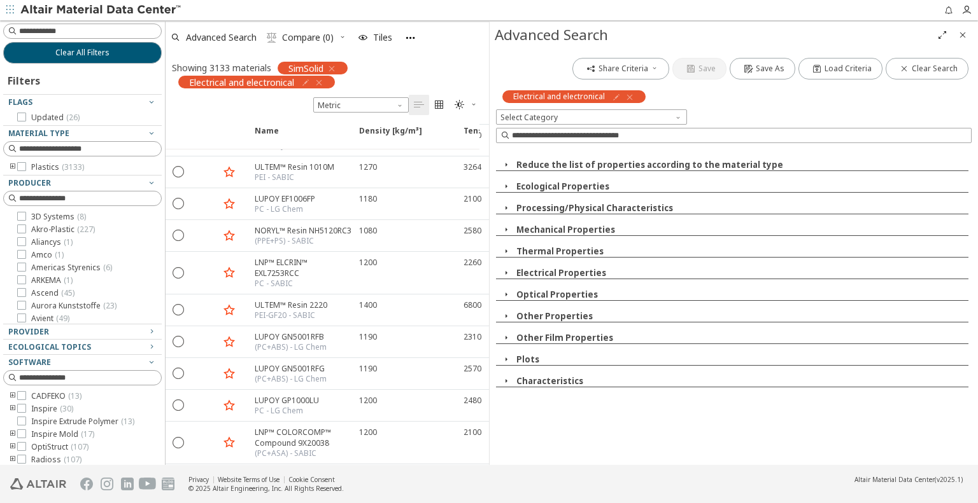
click at [510, 170] on span "button" at bounding box center [505, 164] width 15 height 11
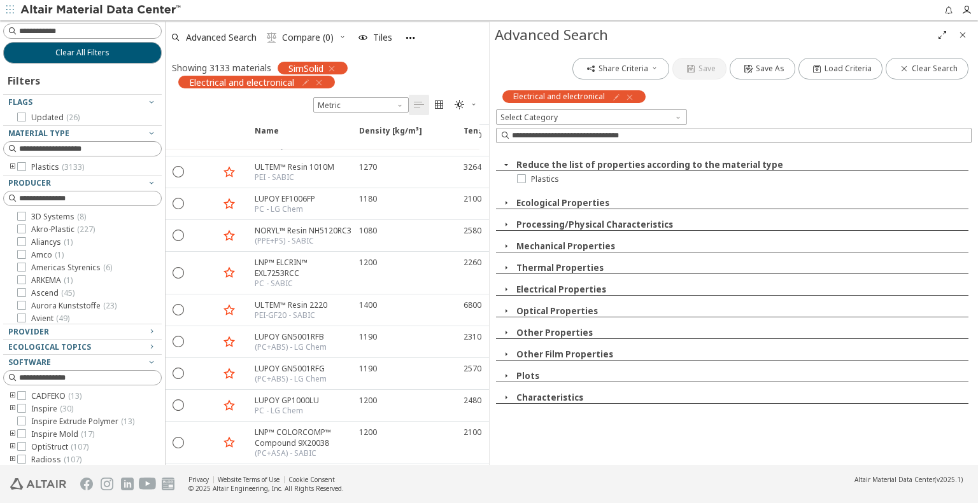
click at [507, 166] on icon "button" at bounding box center [506, 165] width 10 height 10
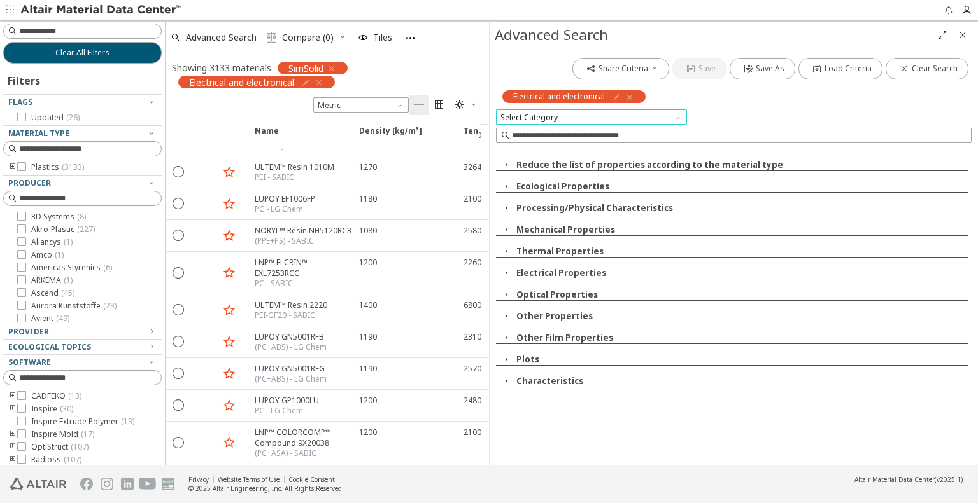
click at [574, 119] on span "Select Category" at bounding box center [591, 116] width 191 height 15
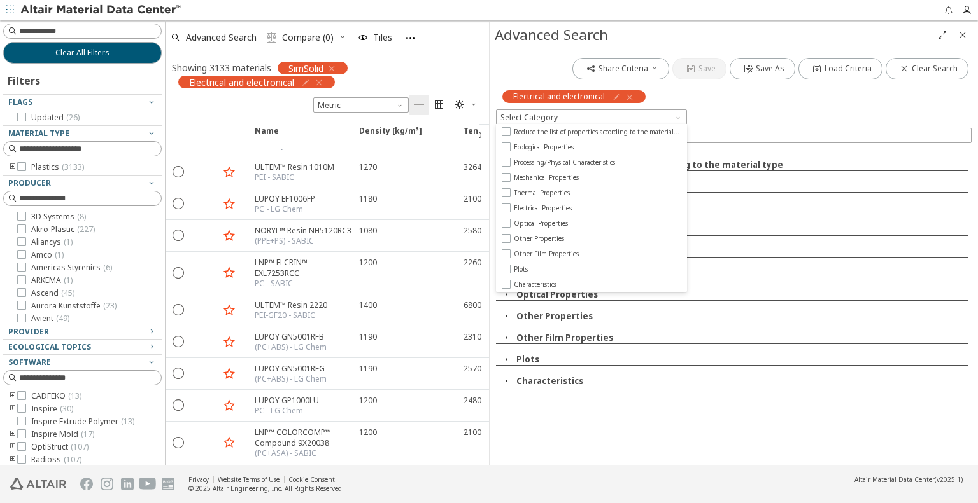
click at [744, 109] on div "Select Category" at bounding box center [733, 116] width 475 height 15
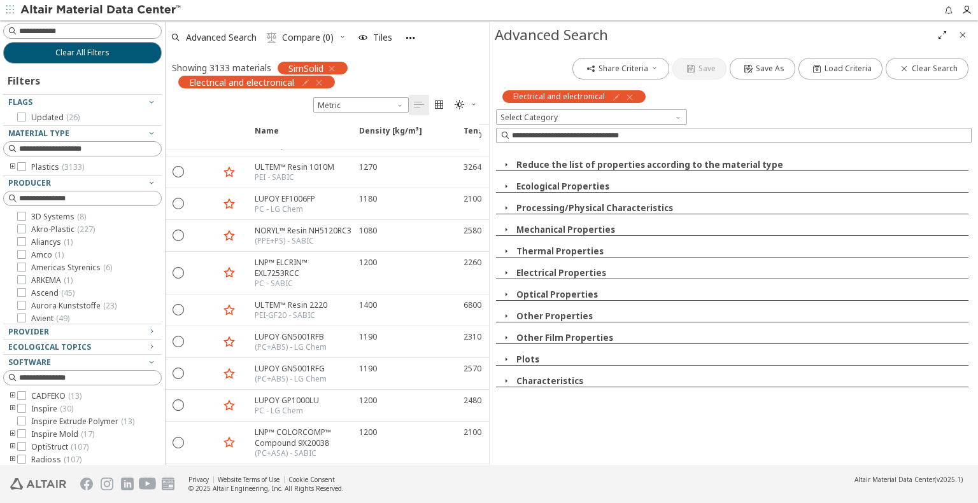
click at [961, 36] on icon "Close" at bounding box center [962, 35] width 10 height 10
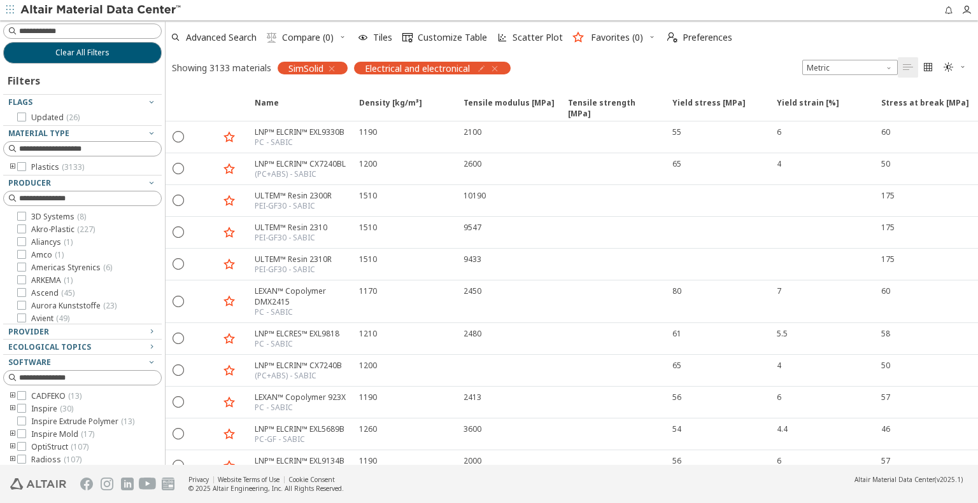
click at [271, 38] on icon "" at bounding box center [272, 37] width 10 height 10
click at [374, 37] on span "Tiles" at bounding box center [382, 37] width 19 height 9
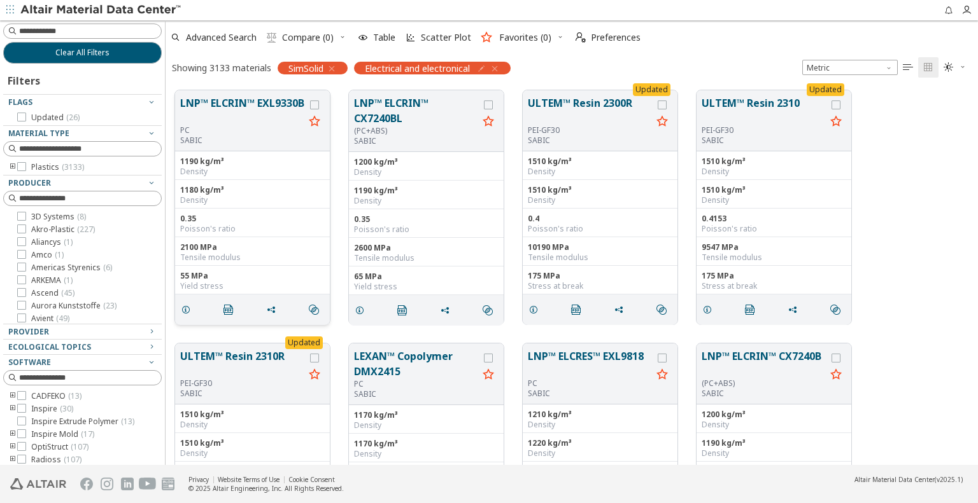
scroll to position [376, 802]
click at [66, 31] on input at bounding box center [84, 31] width 156 height 14
type input "*****"
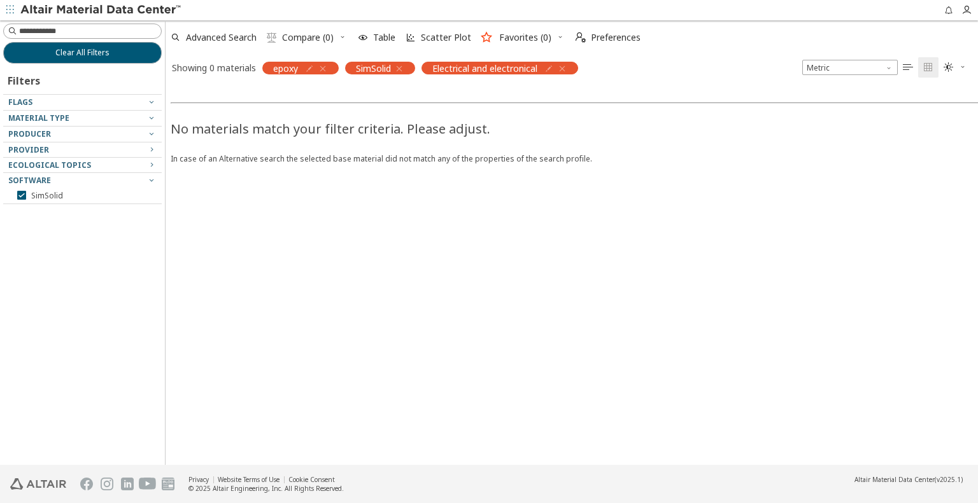
click at [563, 71] on icon "button" at bounding box center [562, 69] width 10 height 10
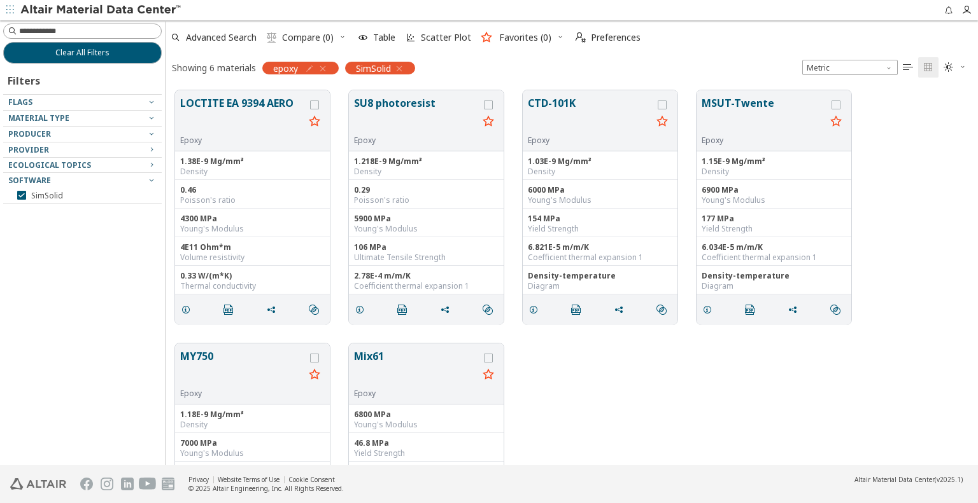
scroll to position [376, 802]
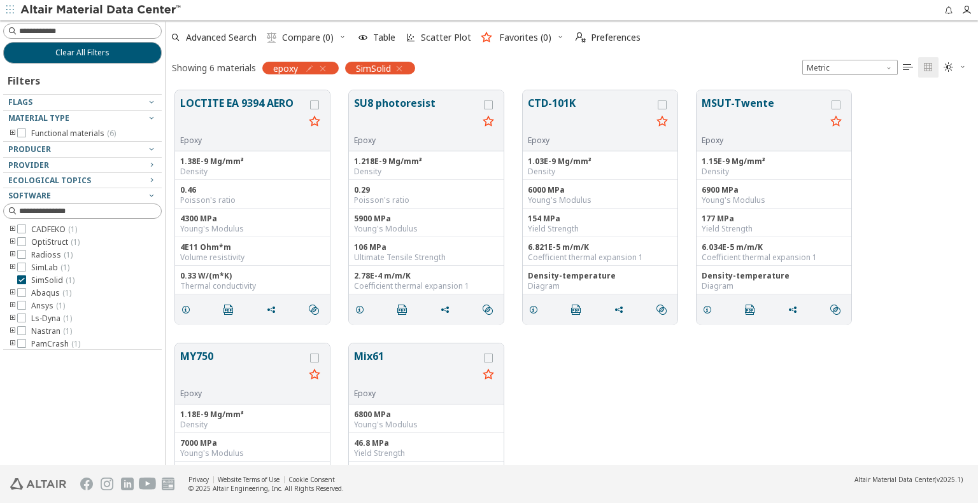
drag, startPoint x: 421, startPoint y: 153, endPoint x: 746, endPoint y: 412, distance: 415.4
click at [746, 412] on div "MY750 Epoxy 1.18E-9 Mg/mm³ Density 7000 MPa Young's Modulus 83.8 MPa Yield Stre…" at bounding box center [571, 460] width 812 height 253
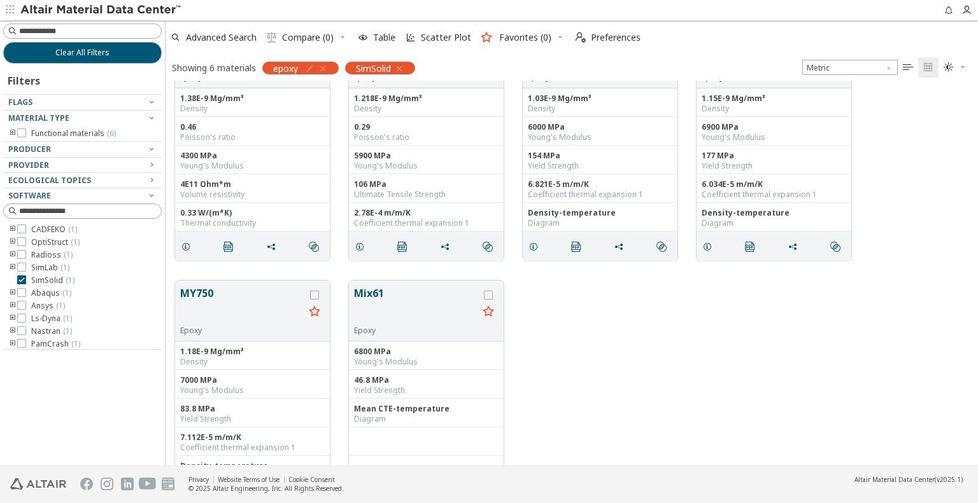
scroll to position [0, 0]
